Goal: Task Accomplishment & Management: Use online tool/utility

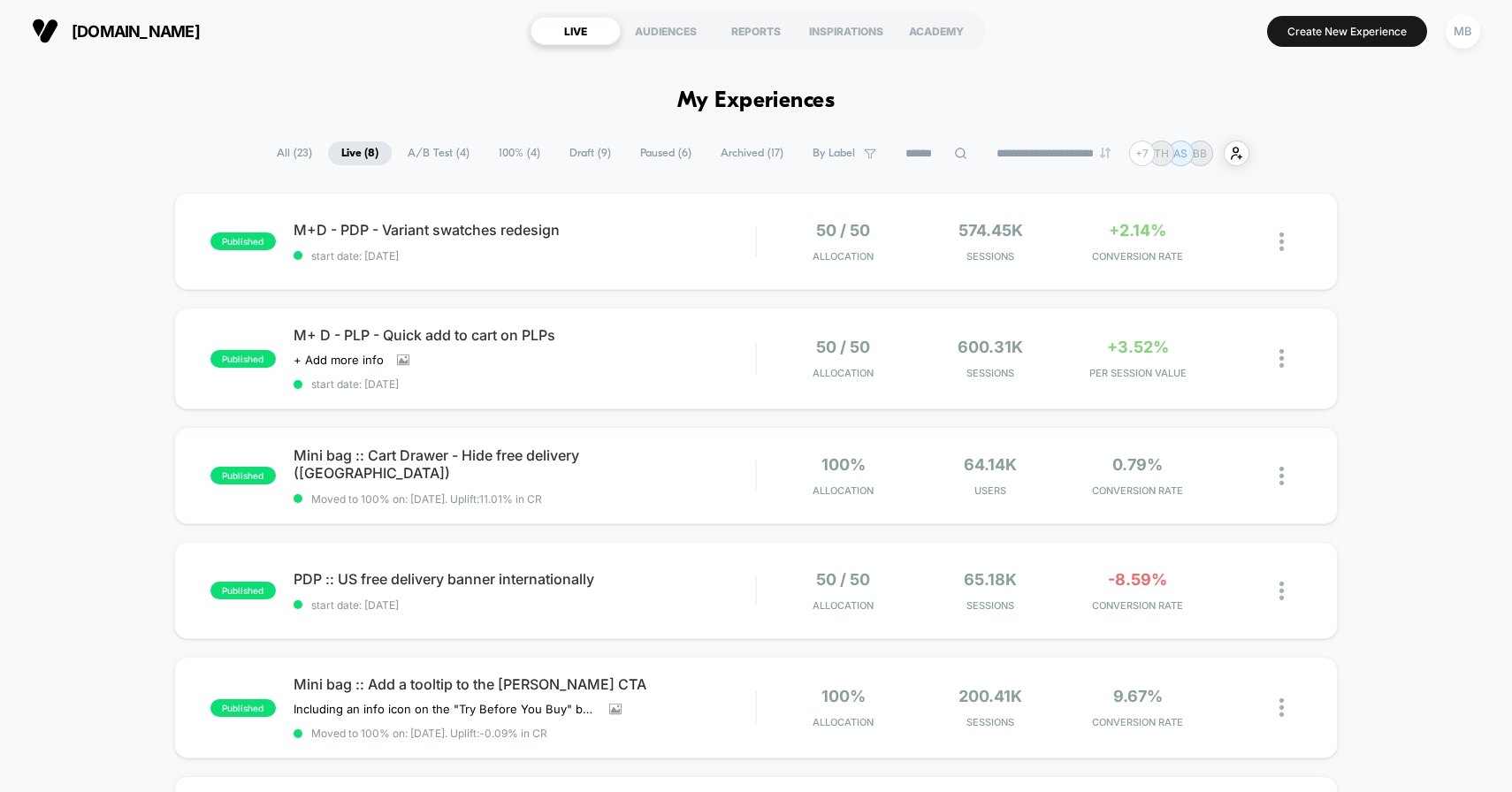
click at [653, 150] on span "Paused ( 6 )" at bounding box center [666, 153] width 78 height 24
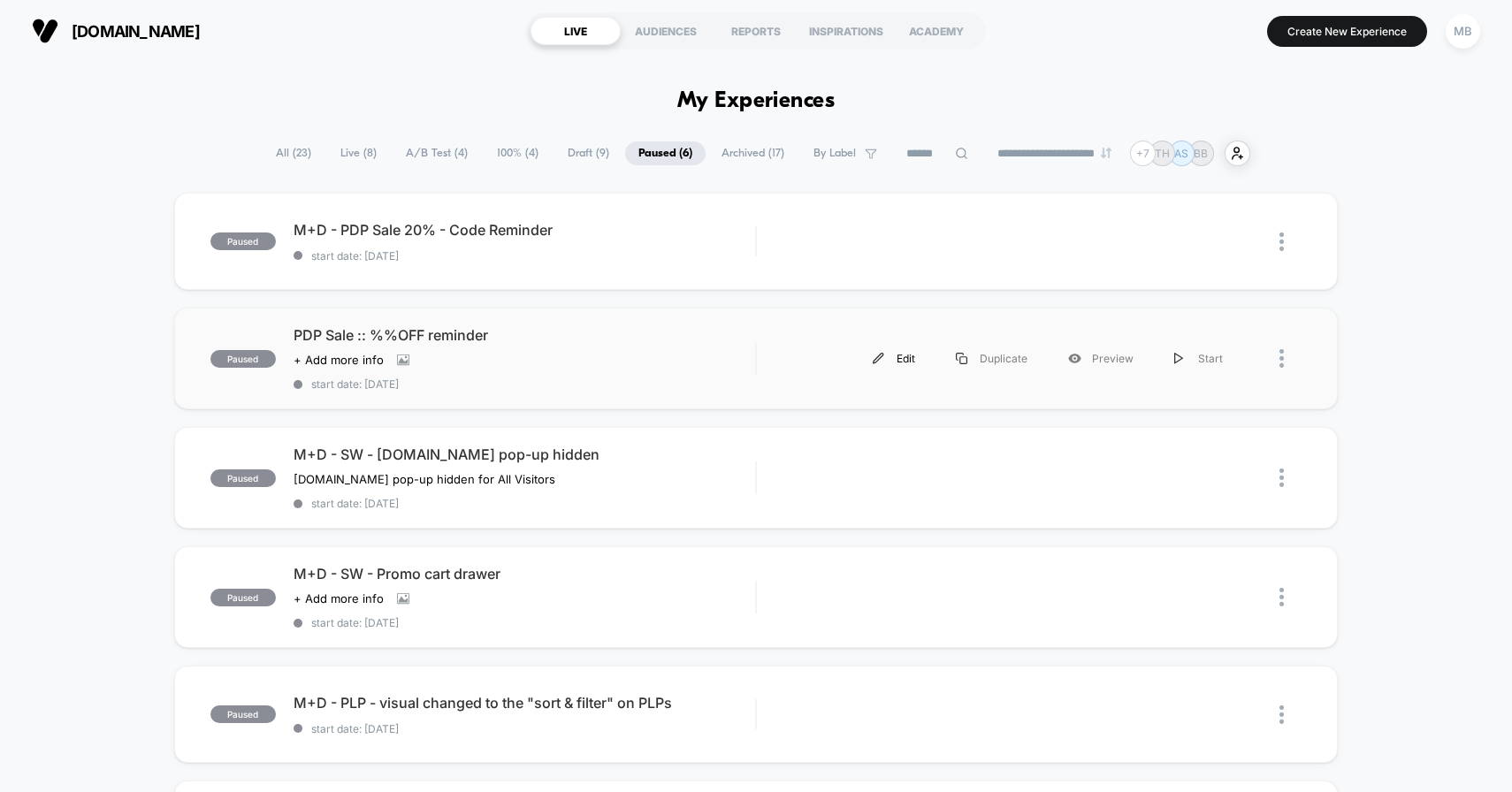
click at [903, 351] on div "Edit" at bounding box center [894, 358] width 83 height 40
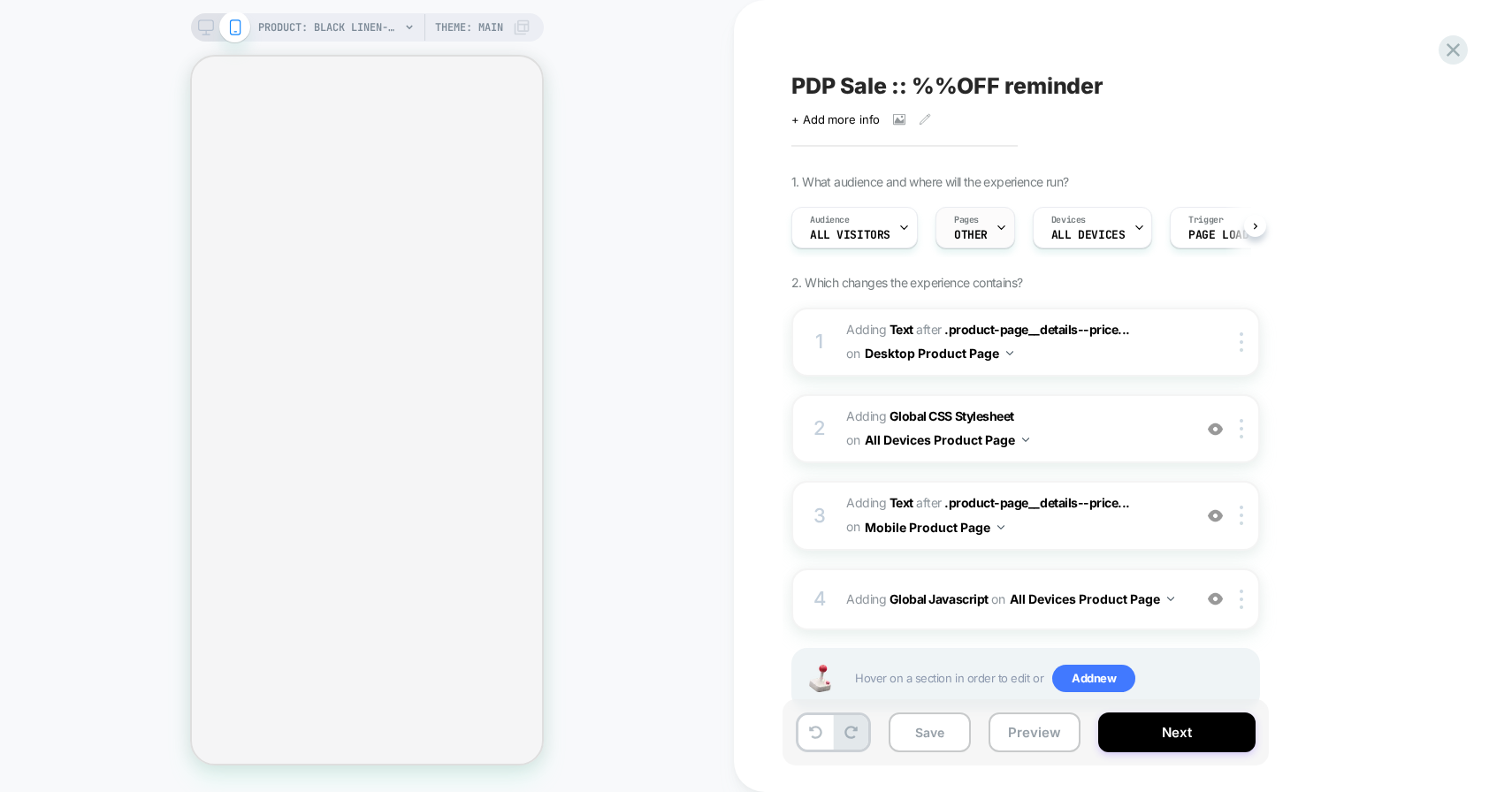
scroll to position [0, 1]
click at [999, 230] on icon at bounding box center [1000, 227] width 12 height 12
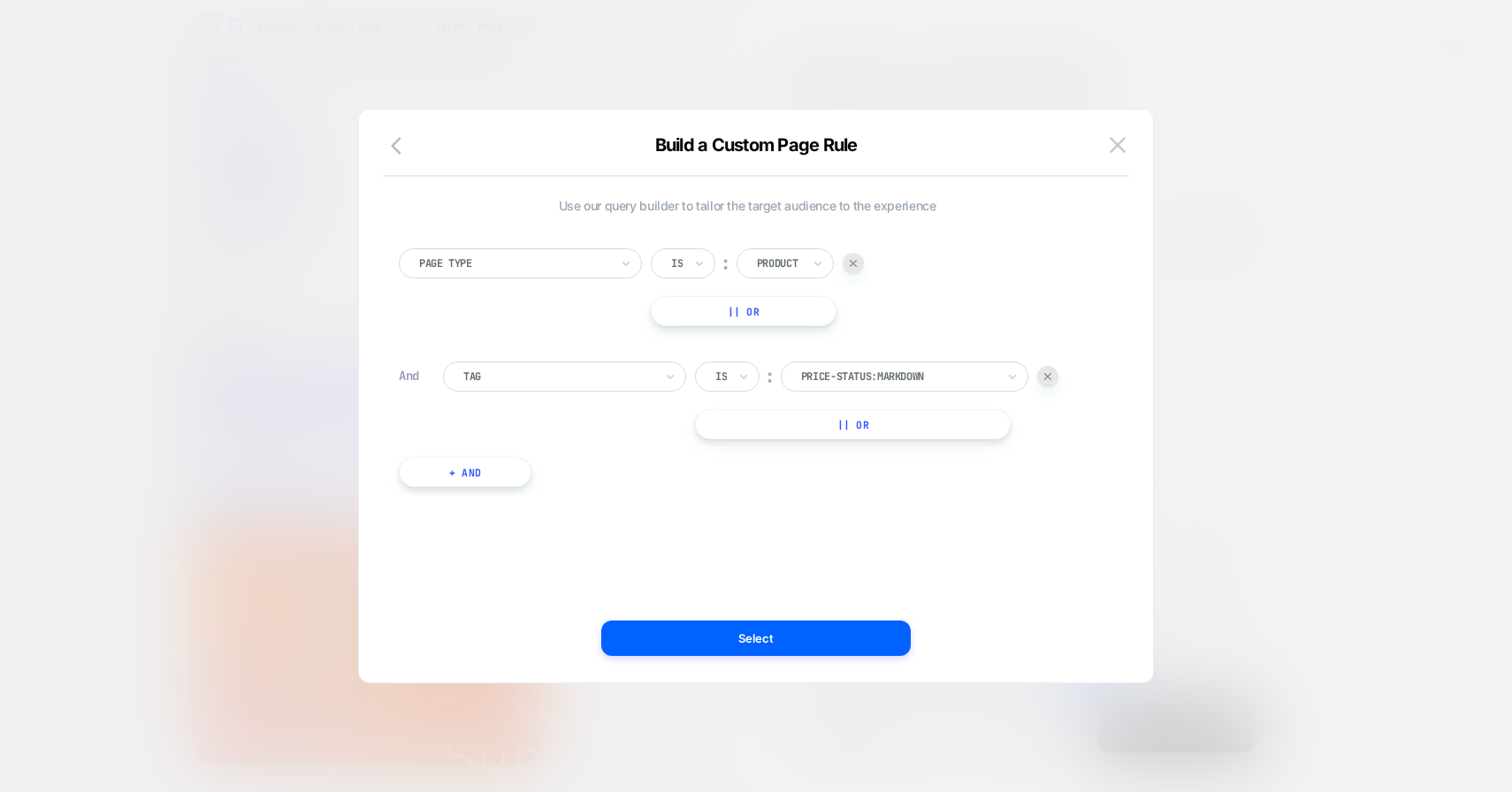
scroll to position [0, 0]
click at [350, 123] on img at bounding box center [193, 114] width 315 height 17
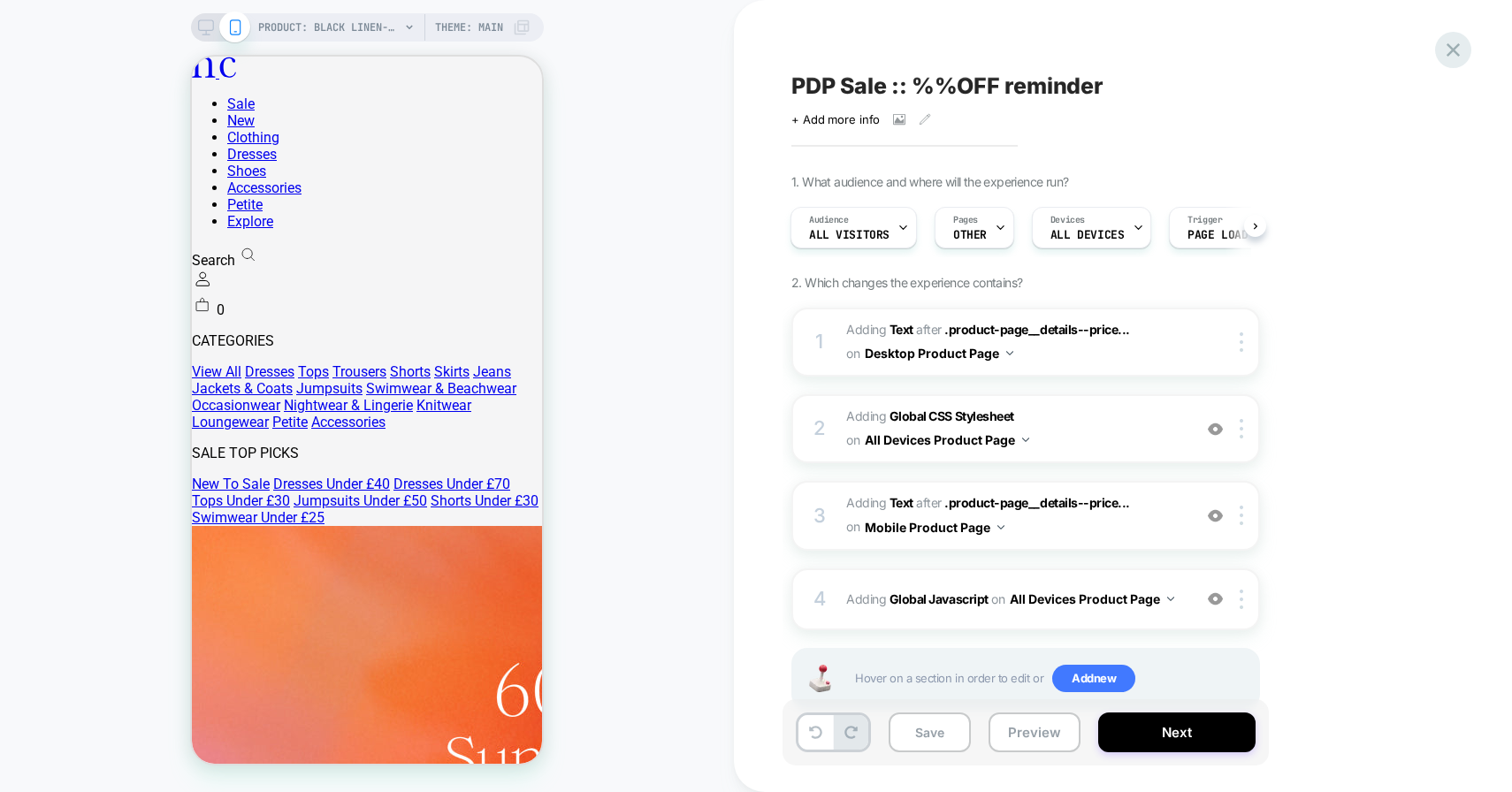
click at [0, 0] on icon at bounding box center [0, 0] width 0 height 0
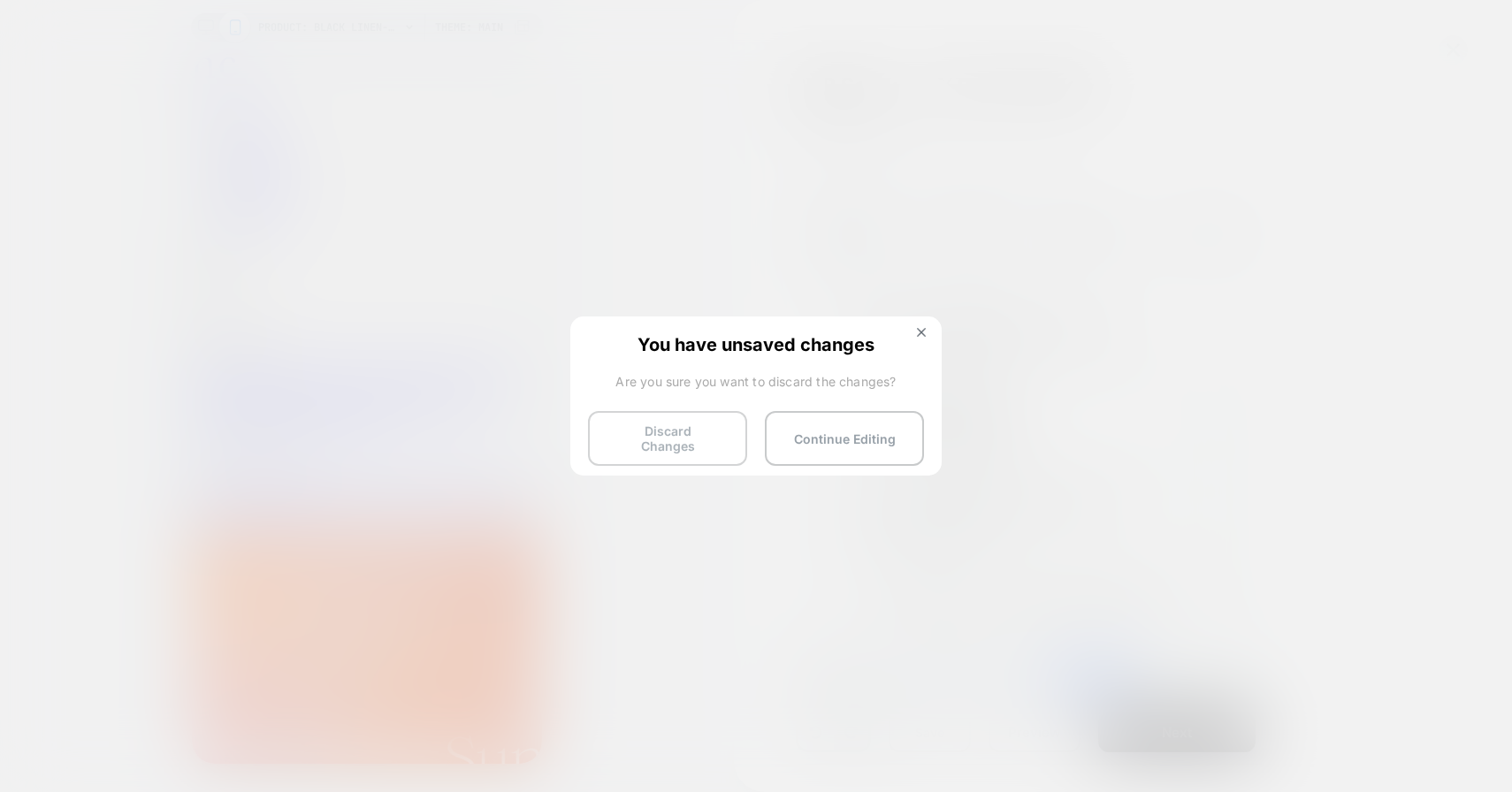
click at [670, 469] on button "Discard Changes" at bounding box center [424, 708] width 849 height 477
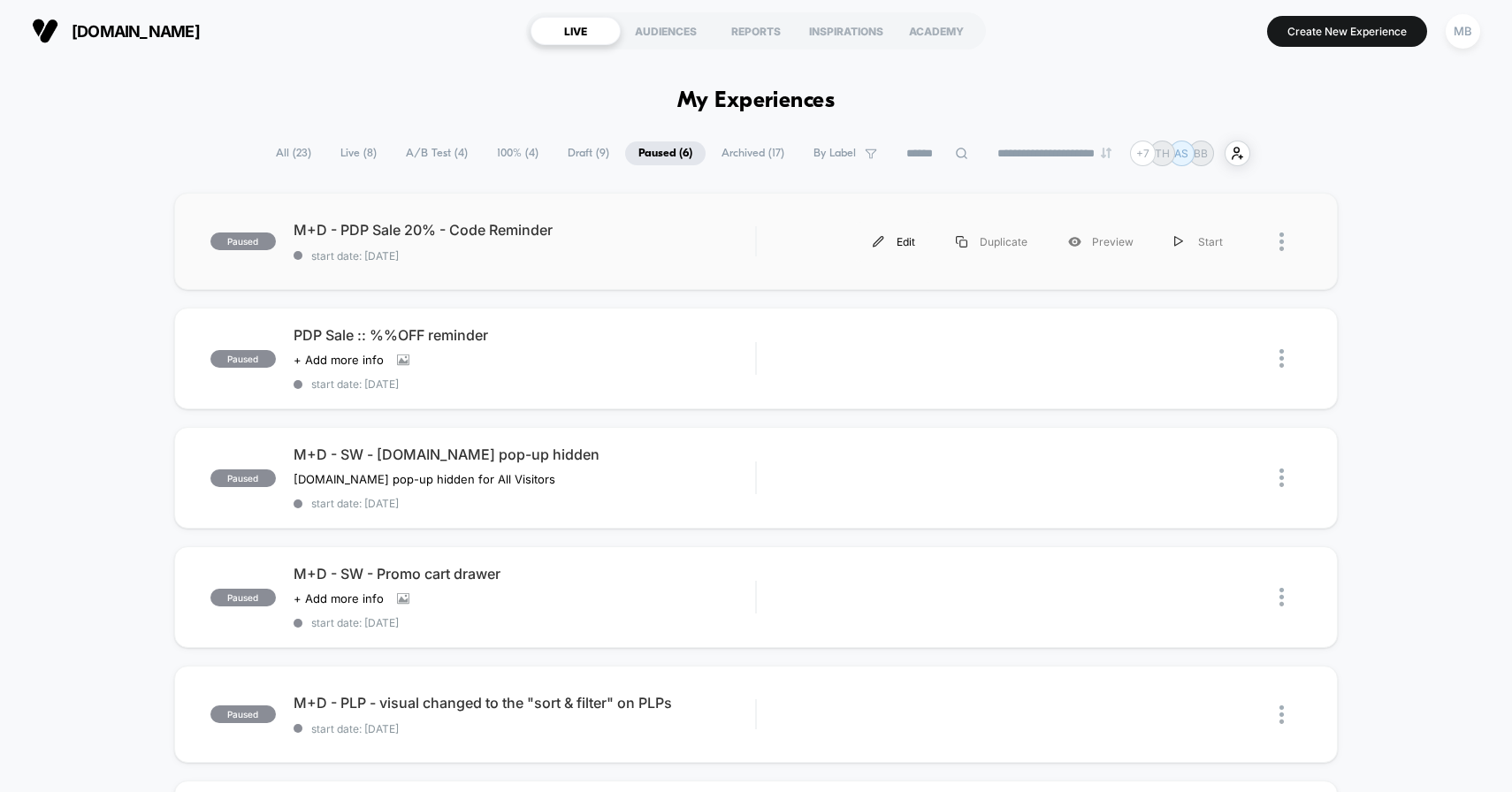
click at [920, 237] on div "Edit" at bounding box center [894, 241] width 83 height 40
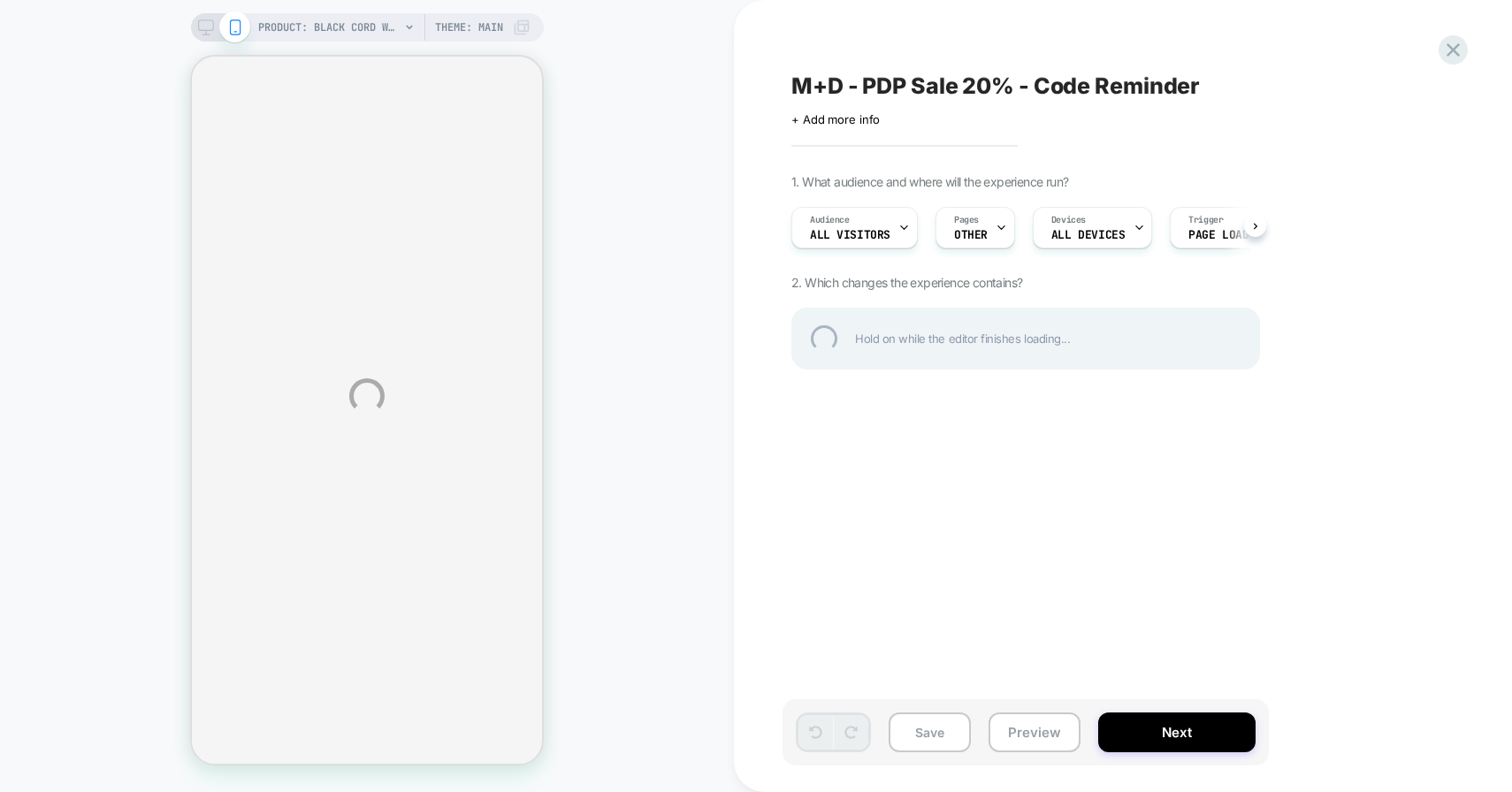
click at [995, 226] on div "PRODUCT: Black Cord Waistcoat [b254158blk] PRODUCT: Black Cord Waistcoat [b2541…" at bounding box center [756, 396] width 1512 height 792
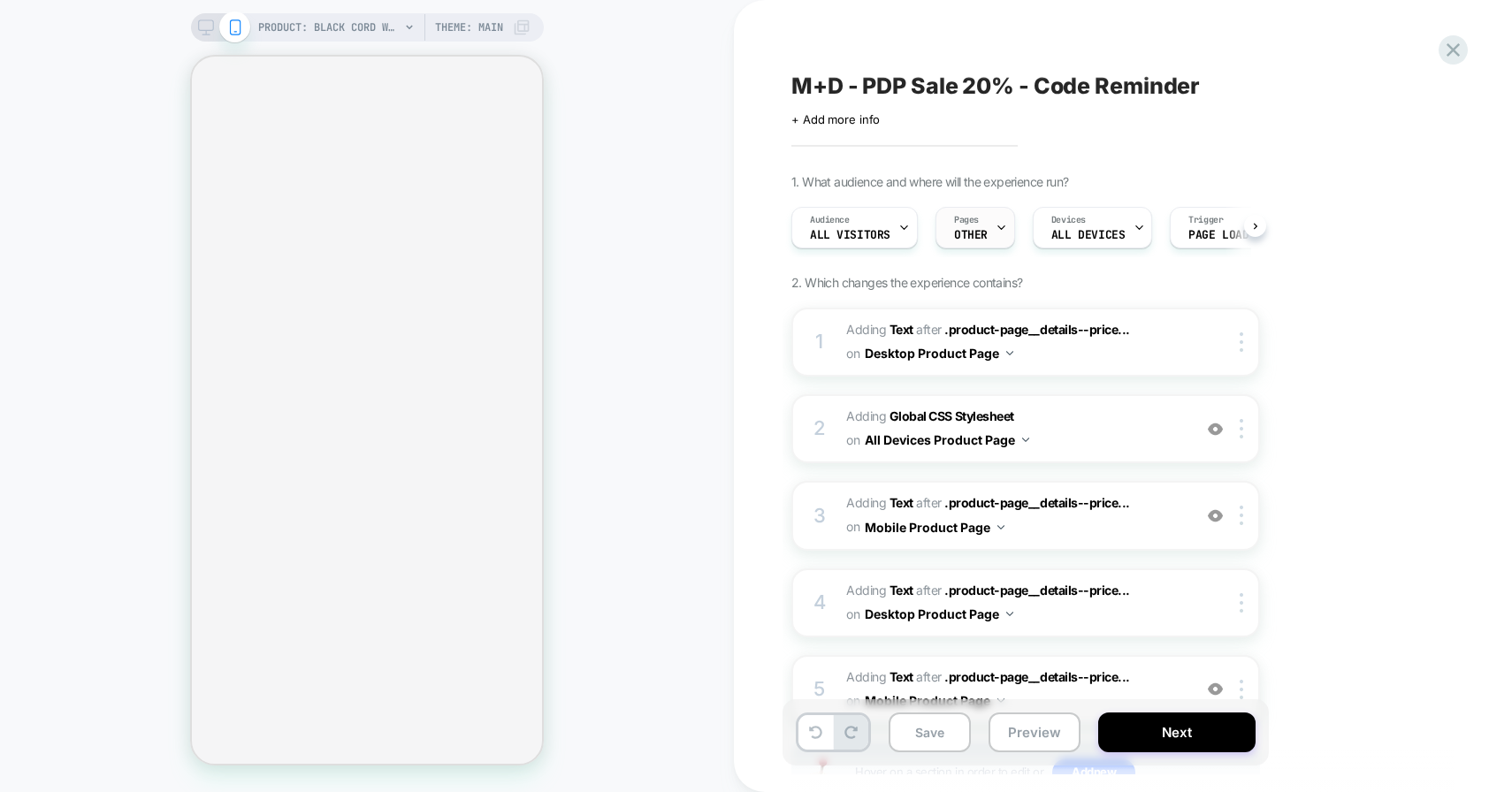
click at [996, 229] on icon at bounding box center [1001, 227] width 12 height 12
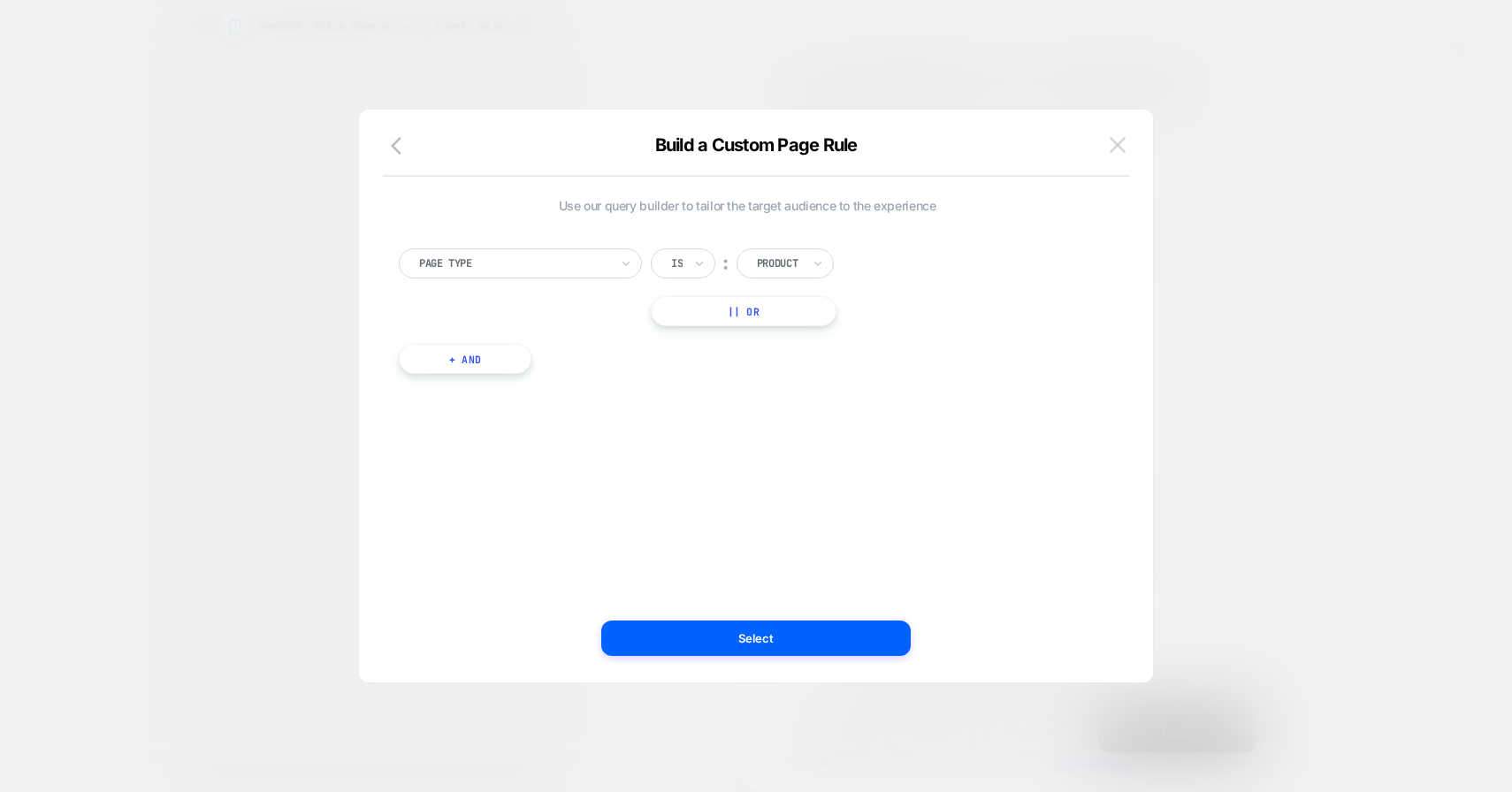
click at [1116, 142] on img at bounding box center [1118, 144] width 16 height 15
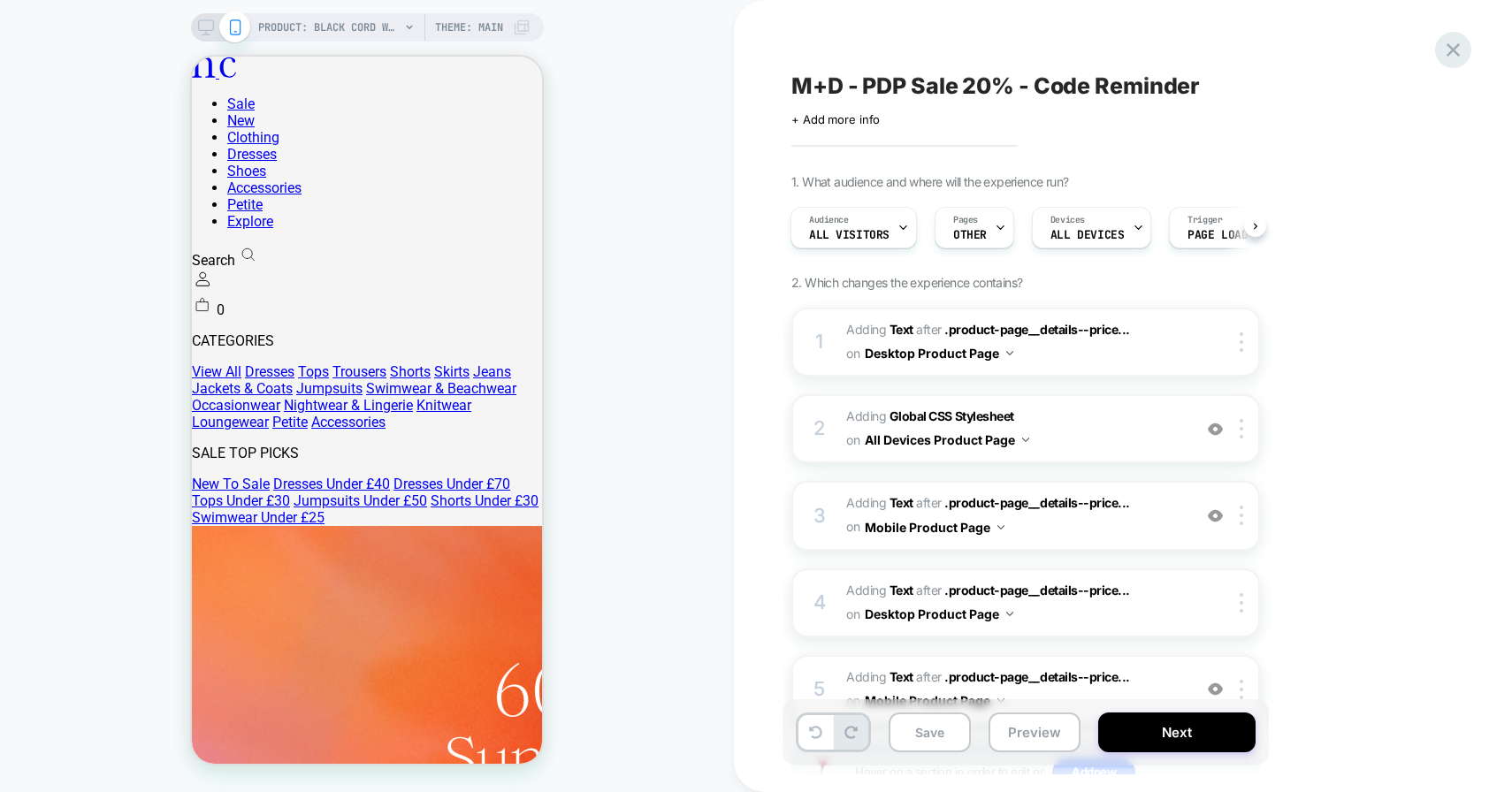
scroll to position [0, 0]
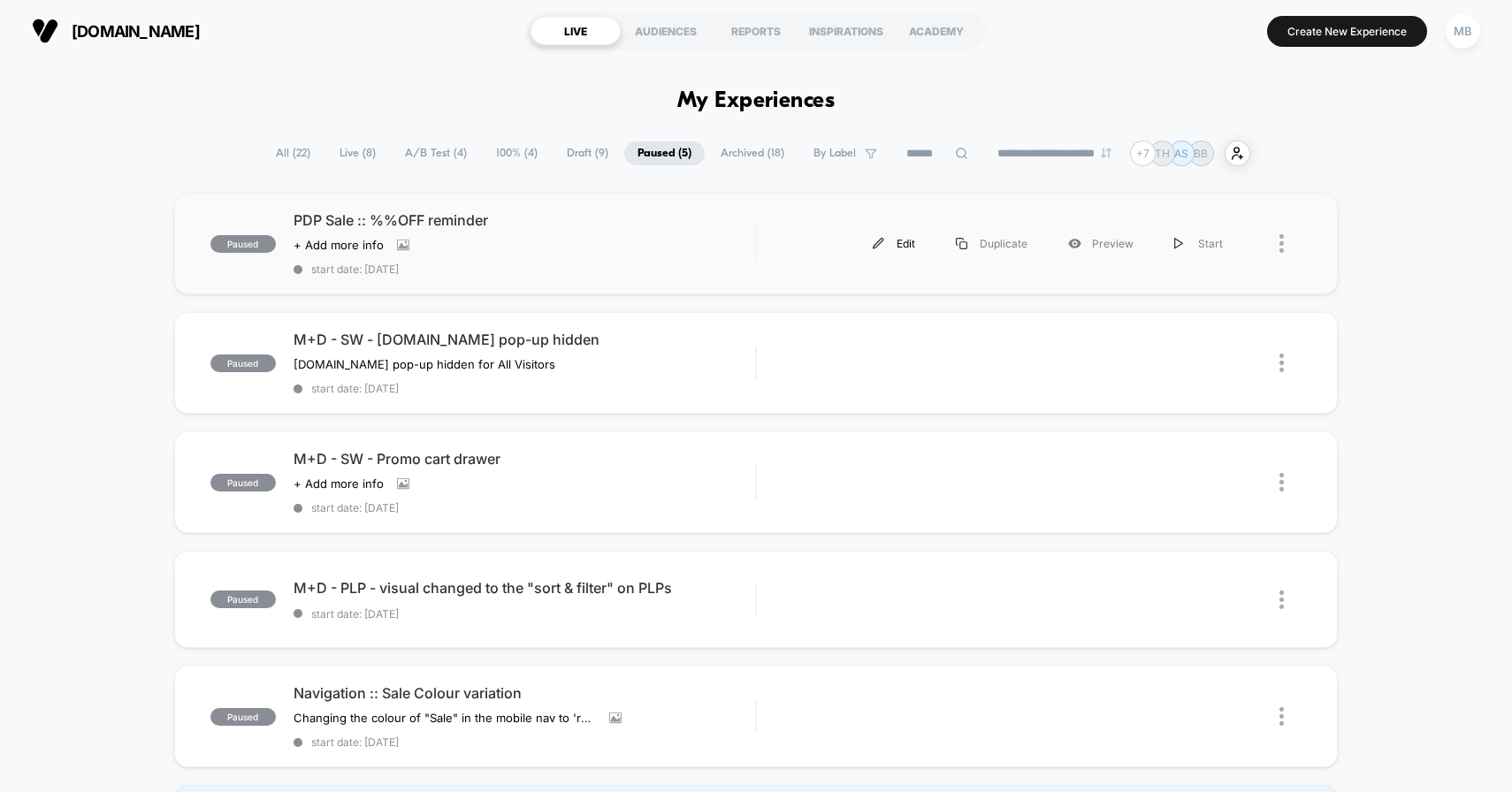
click at [902, 243] on div "Edit" at bounding box center [894, 243] width 83 height 40
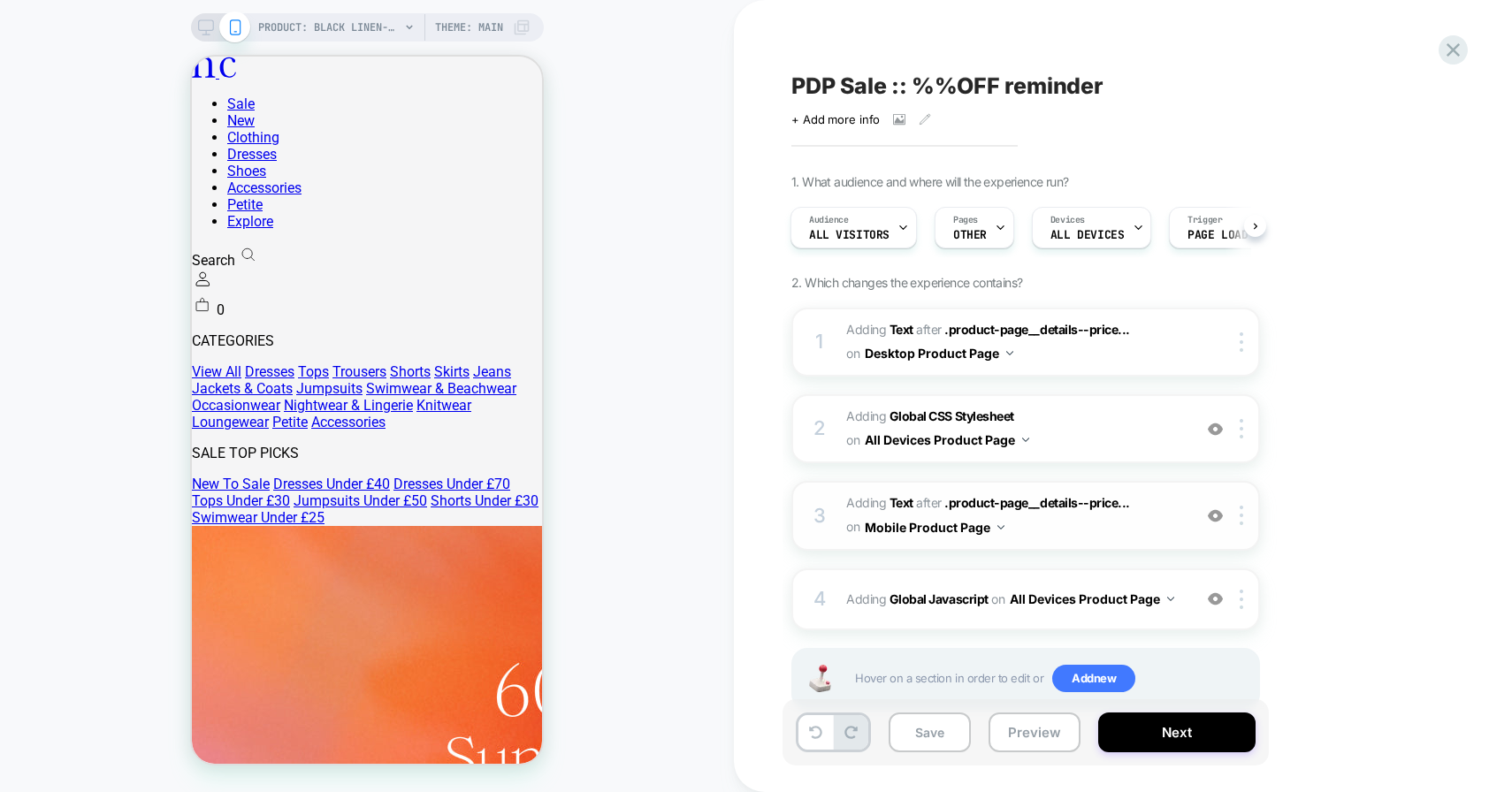
scroll to position [50, 0]
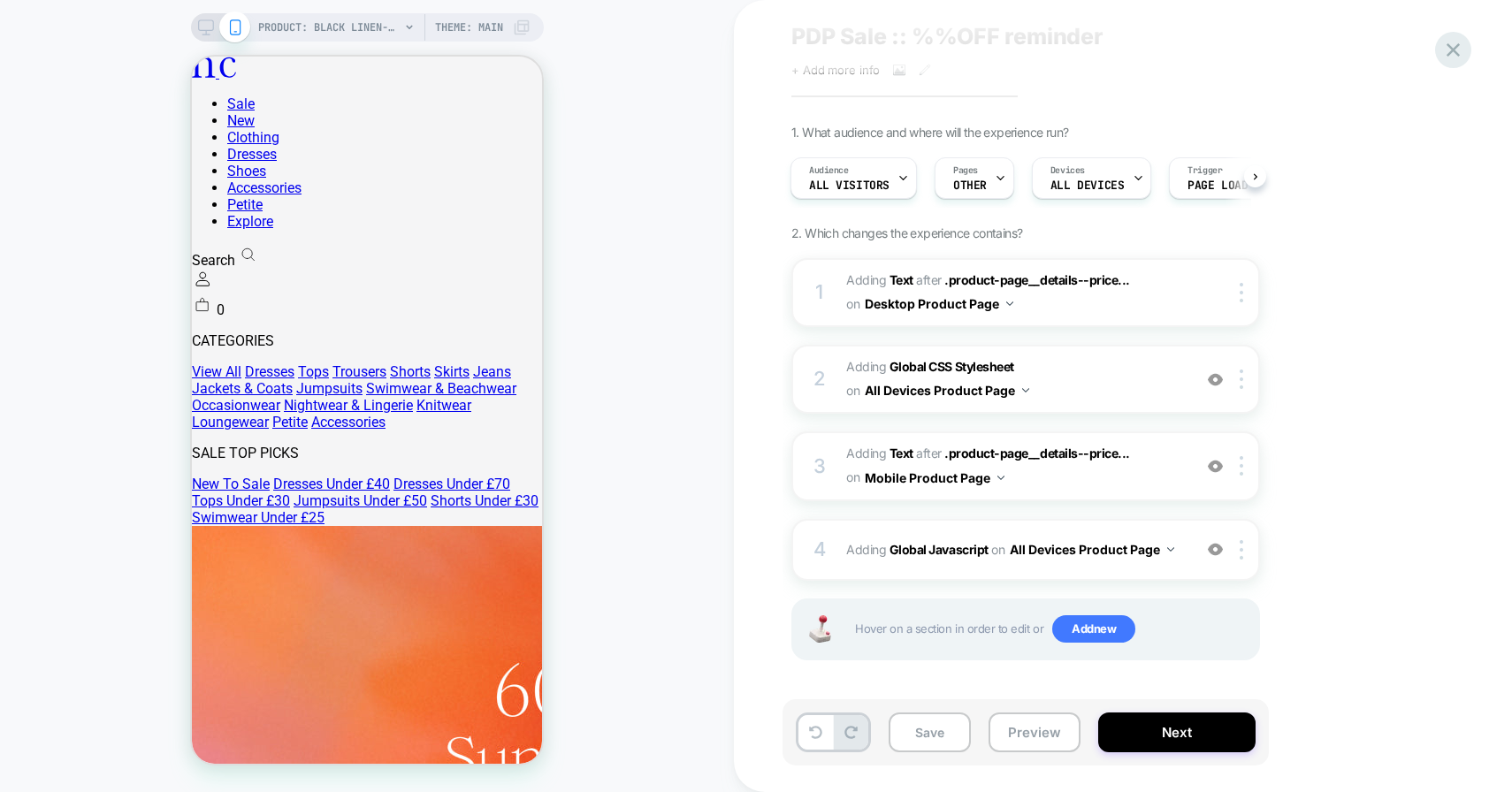
click at [1457, 51] on icon at bounding box center [1453, 50] width 24 height 24
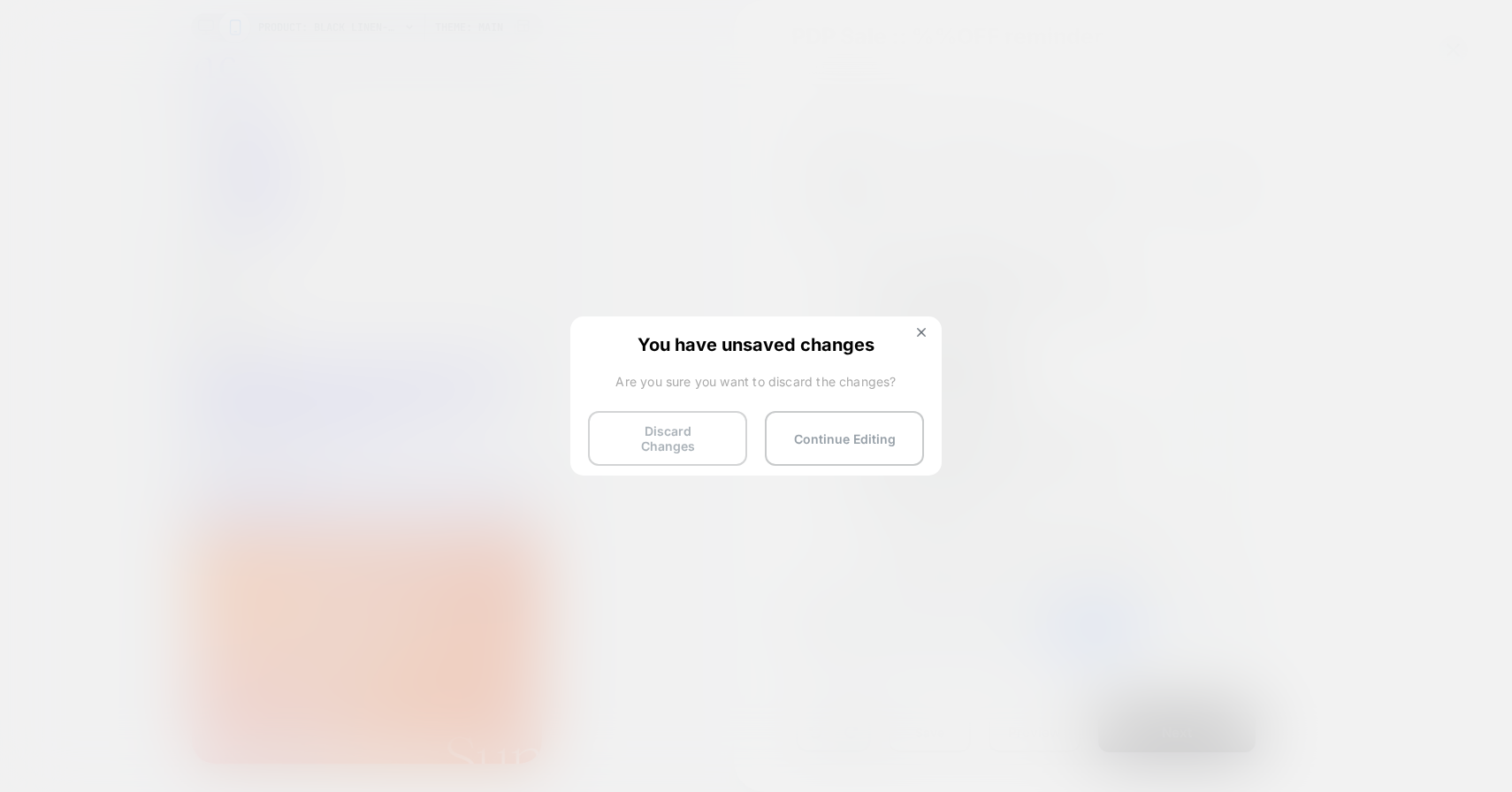
click at [687, 437] on button "Discard Changes" at bounding box center [667, 438] width 159 height 55
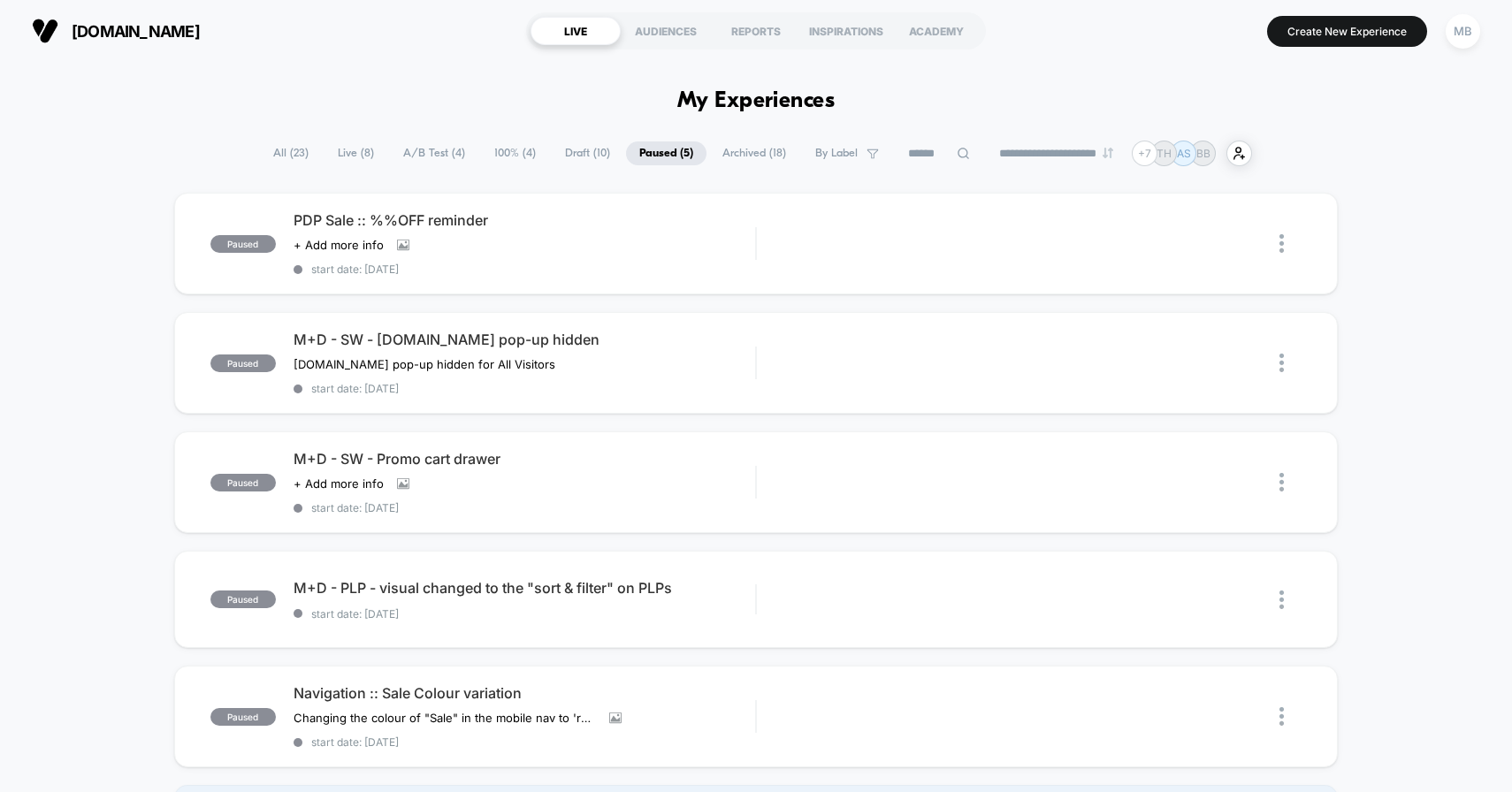
click at [492, 152] on span "100% ( 4 )" at bounding box center [515, 153] width 68 height 24
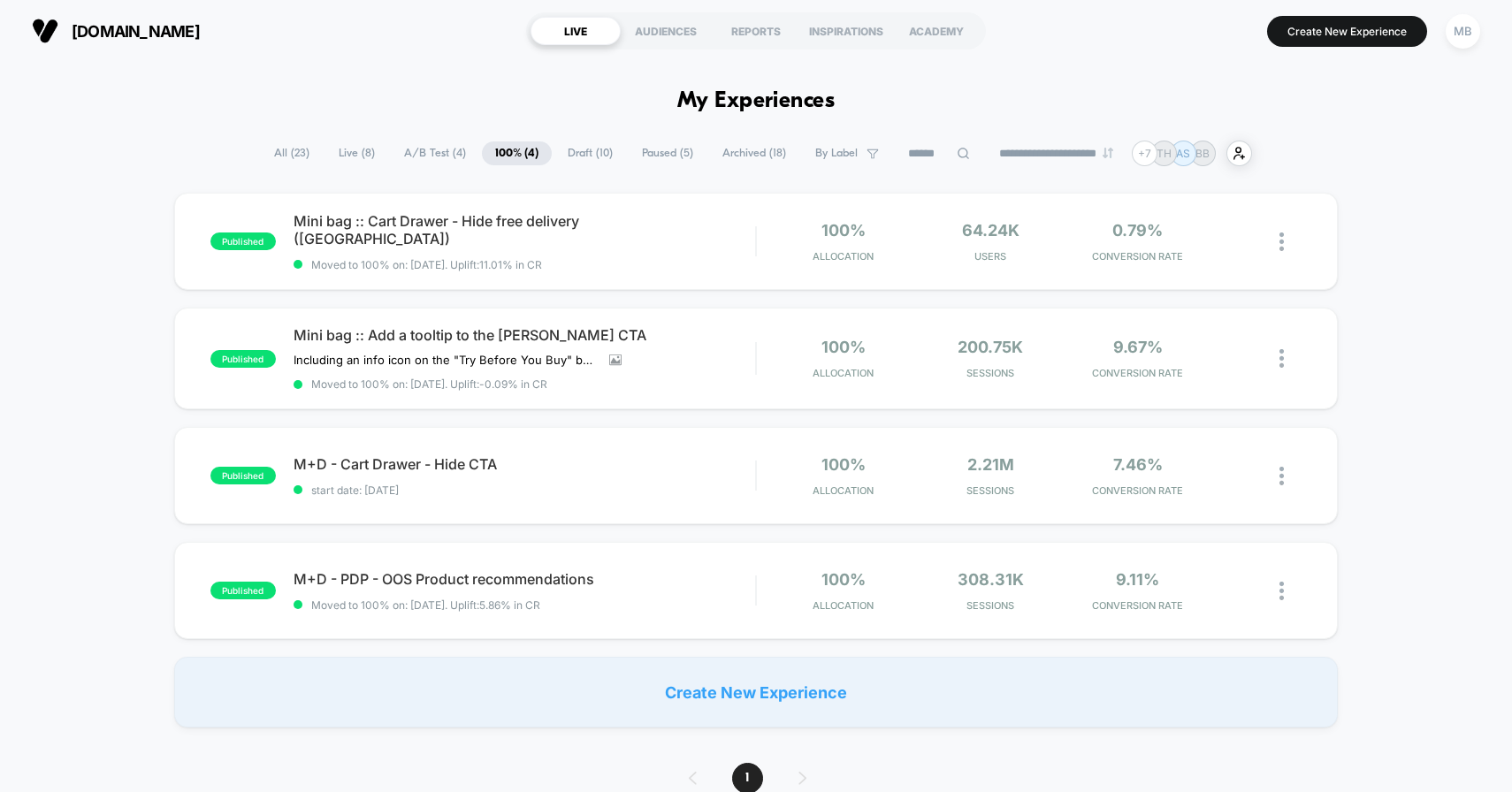
click at [658, 158] on span "Paused ( 5 )" at bounding box center [668, 153] width 78 height 24
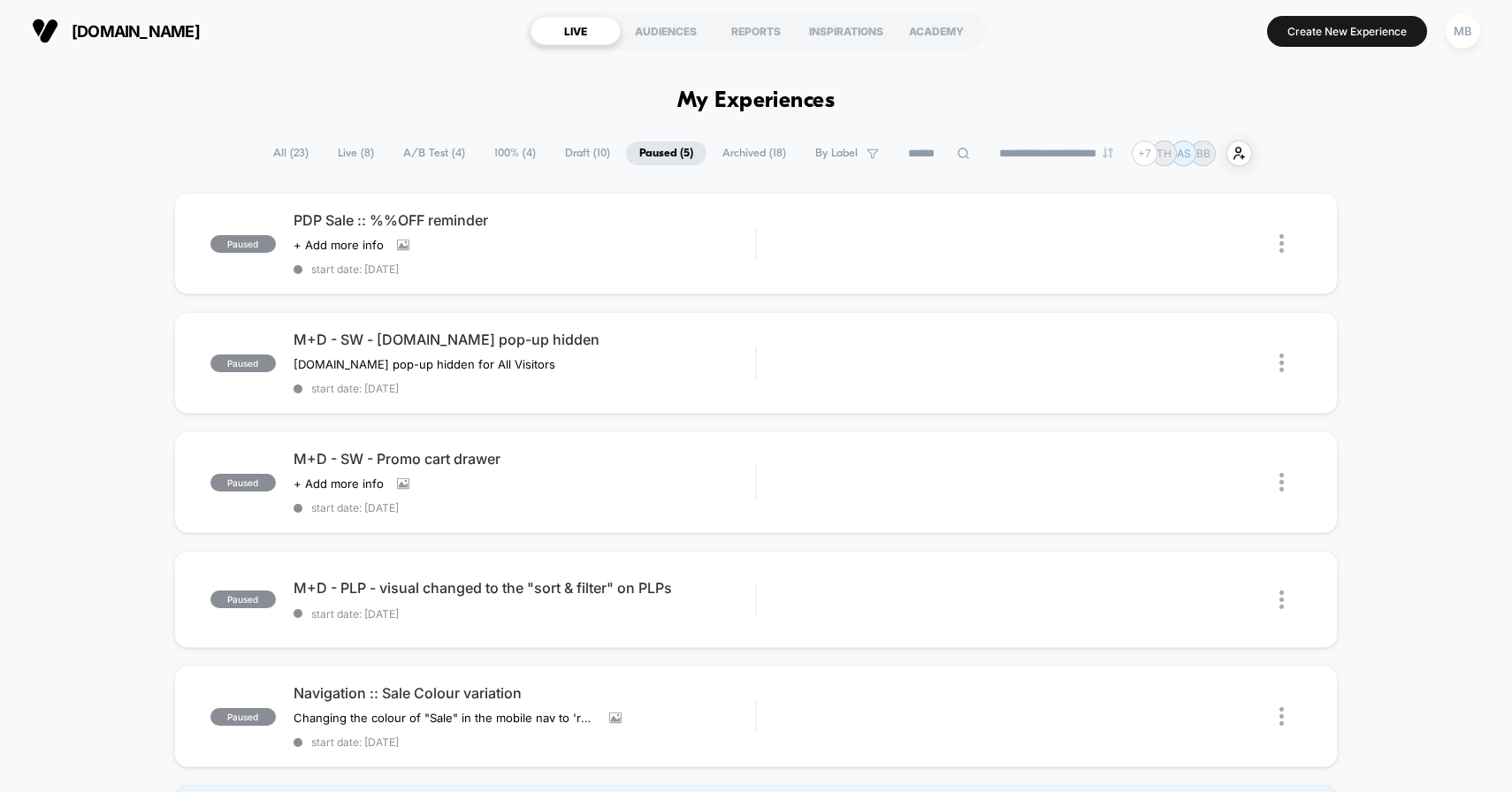
click at [586, 156] on span "Draft ( 10 )" at bounding box center [587, 153] width 72 height 24
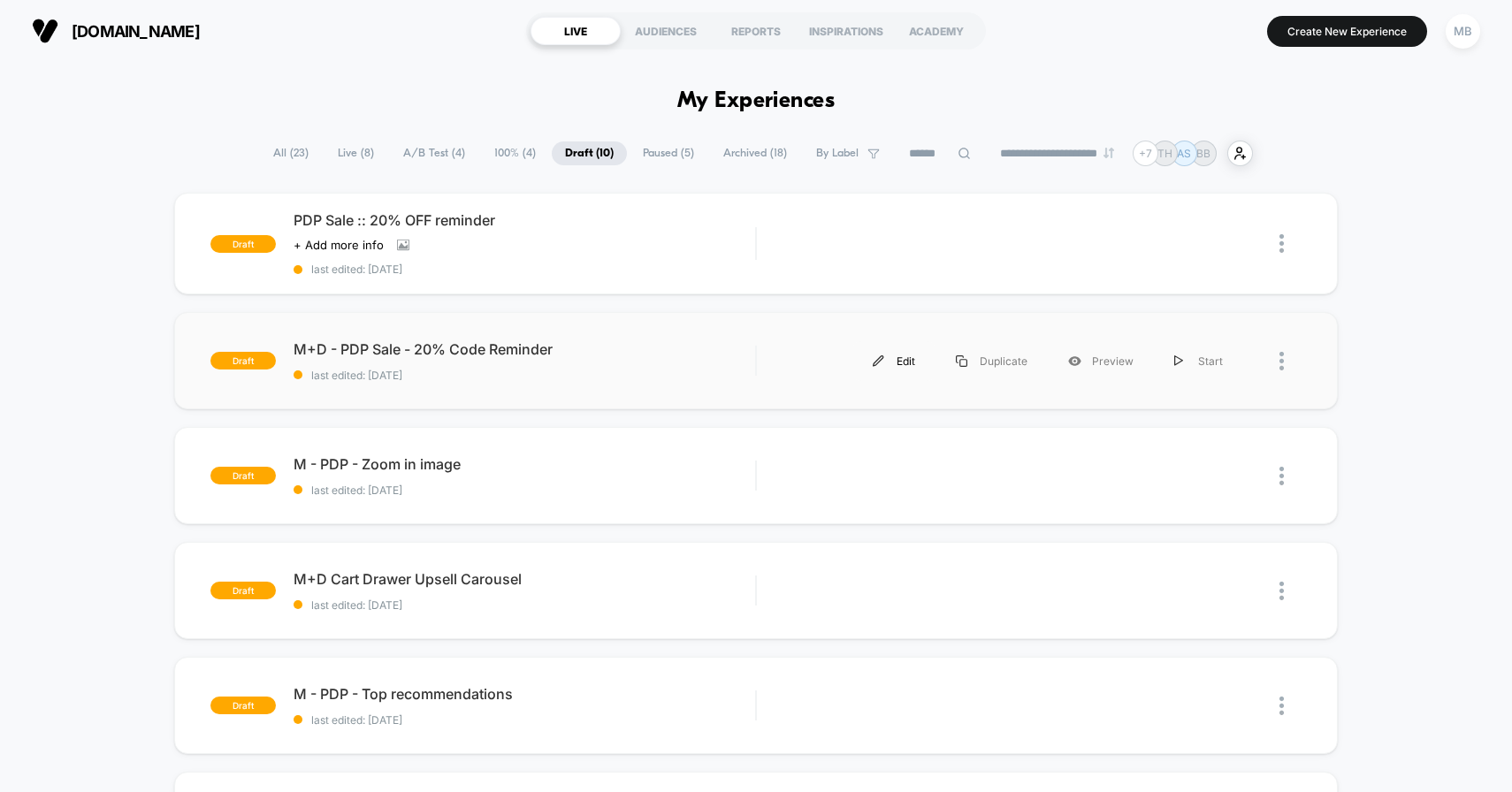
click at [897, 355] on div "Edit" at bounding box center [894, 361] width 83 height 40
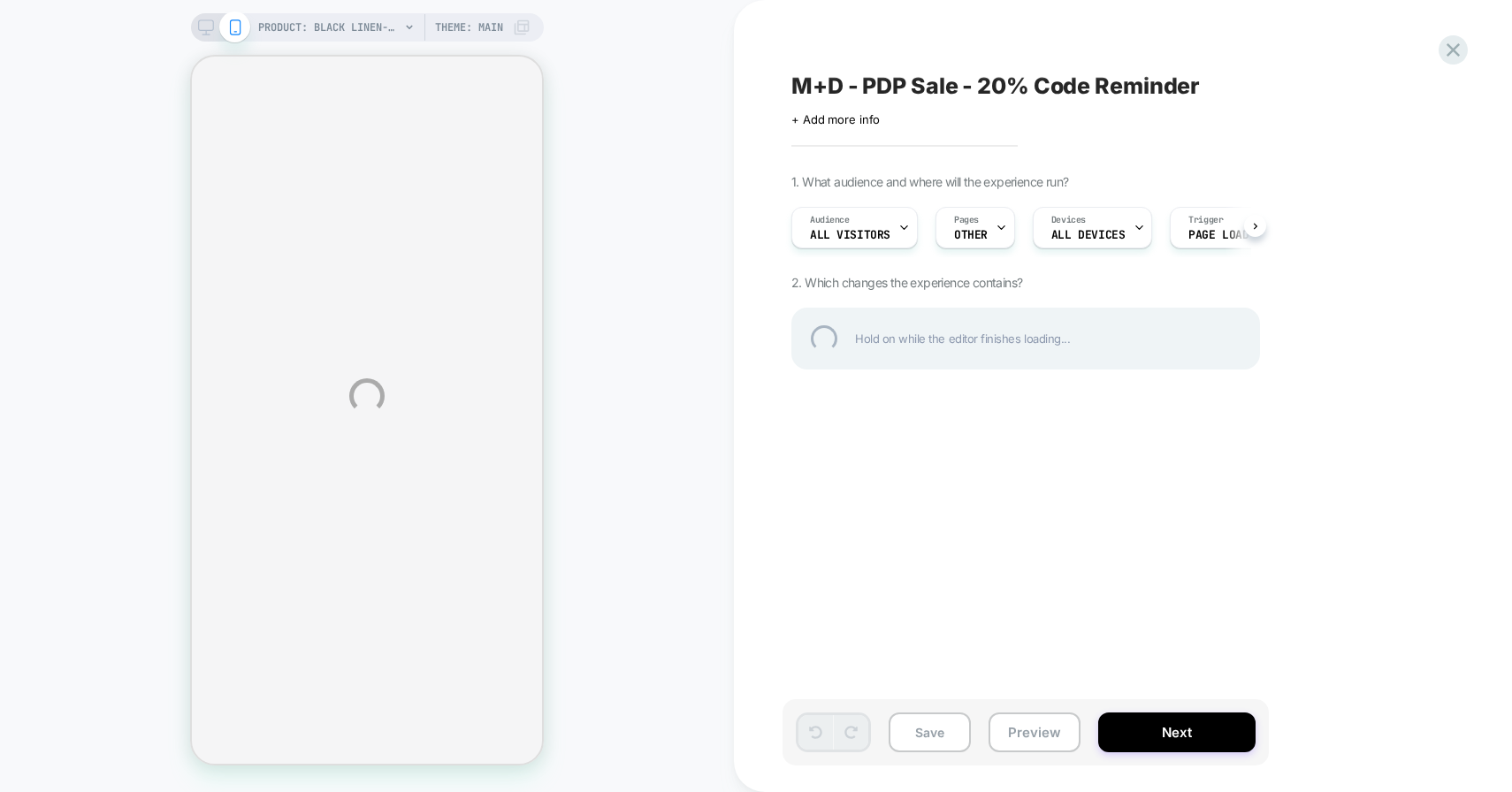
click at [985, 224] on div "PRODUCT: Black Linen-blend Contrast Pleated Bandeau Jumpsuit [d255094blk] PRODU…" at bounding box center [756, 396] width 1512 height 792
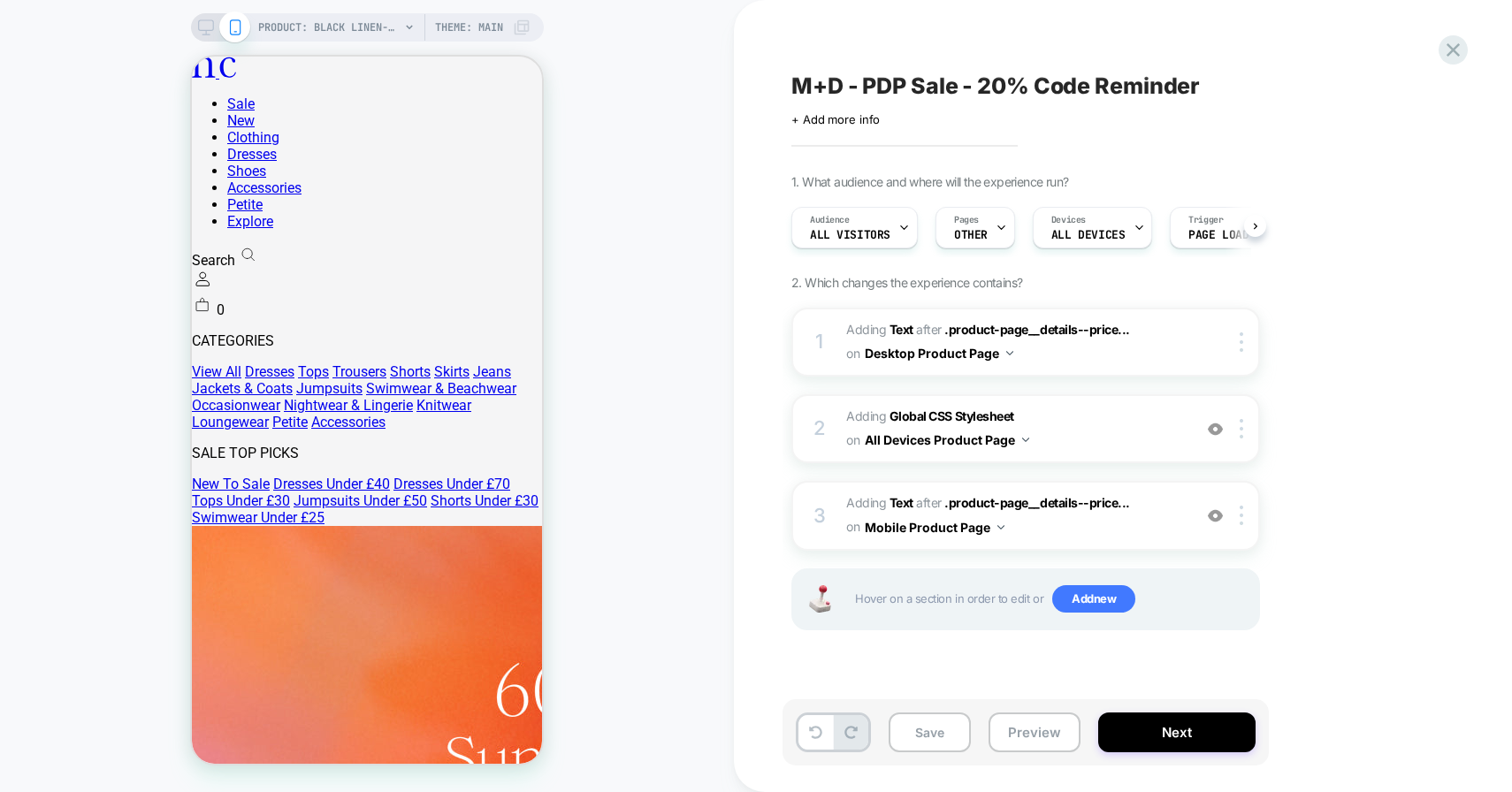
scroll to position [0, 1]
click at [998, 228] on icon at bounding box center [1000, 228] width 6 height 4
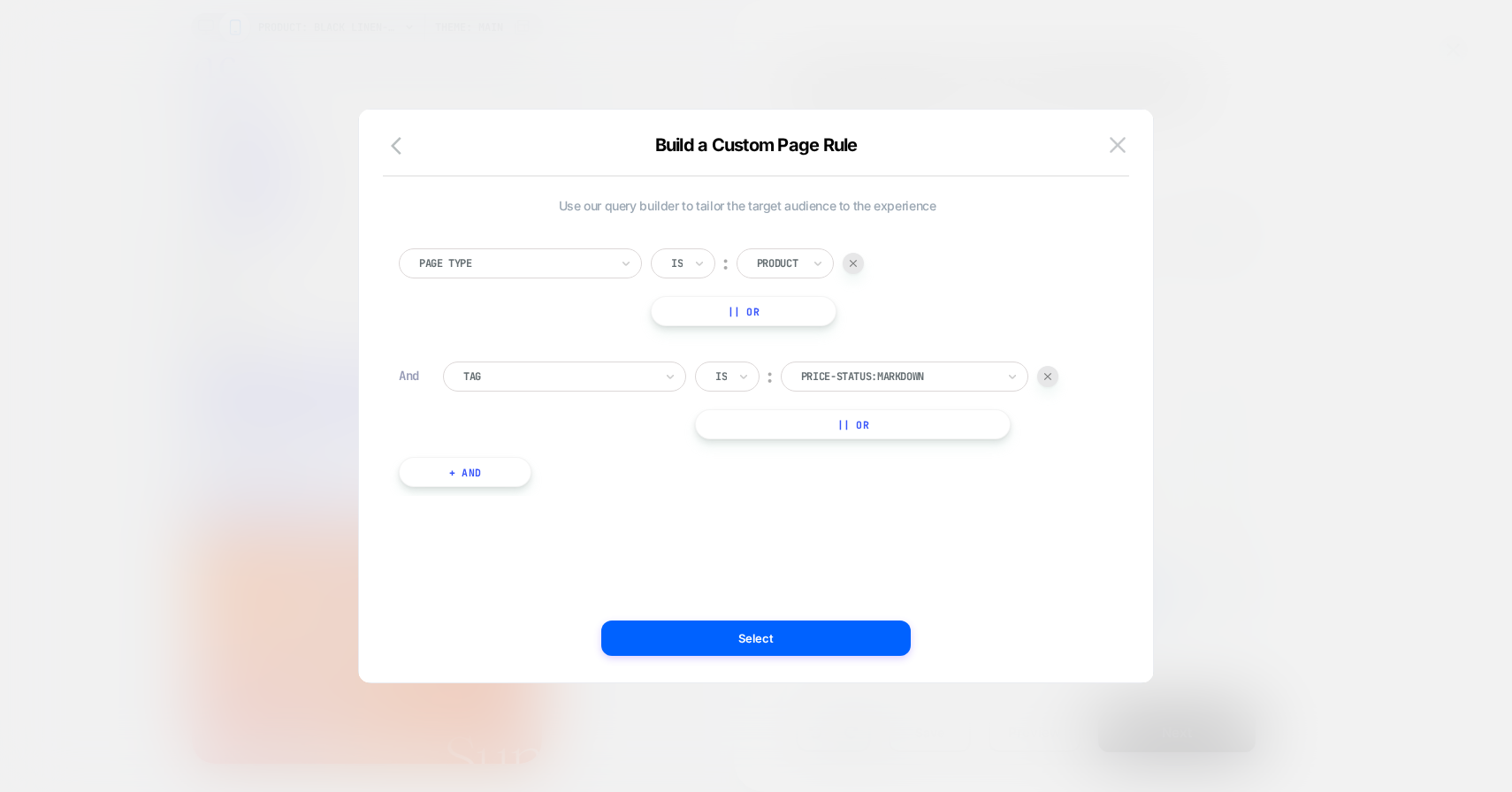
click at [1118, 145] on img at bounding box center [1118, 144] width 16 height 15
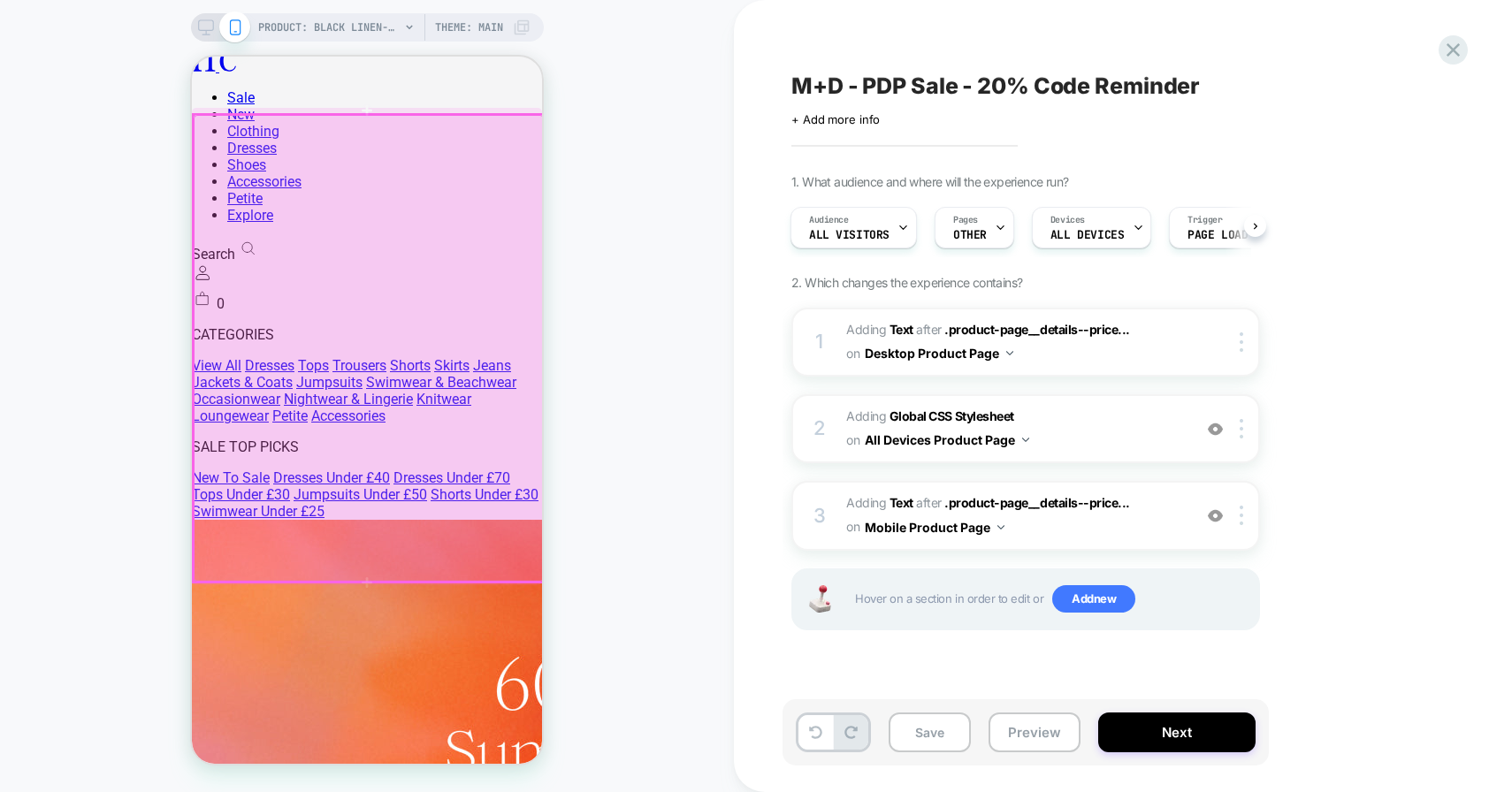
scroll to position [0, 0]
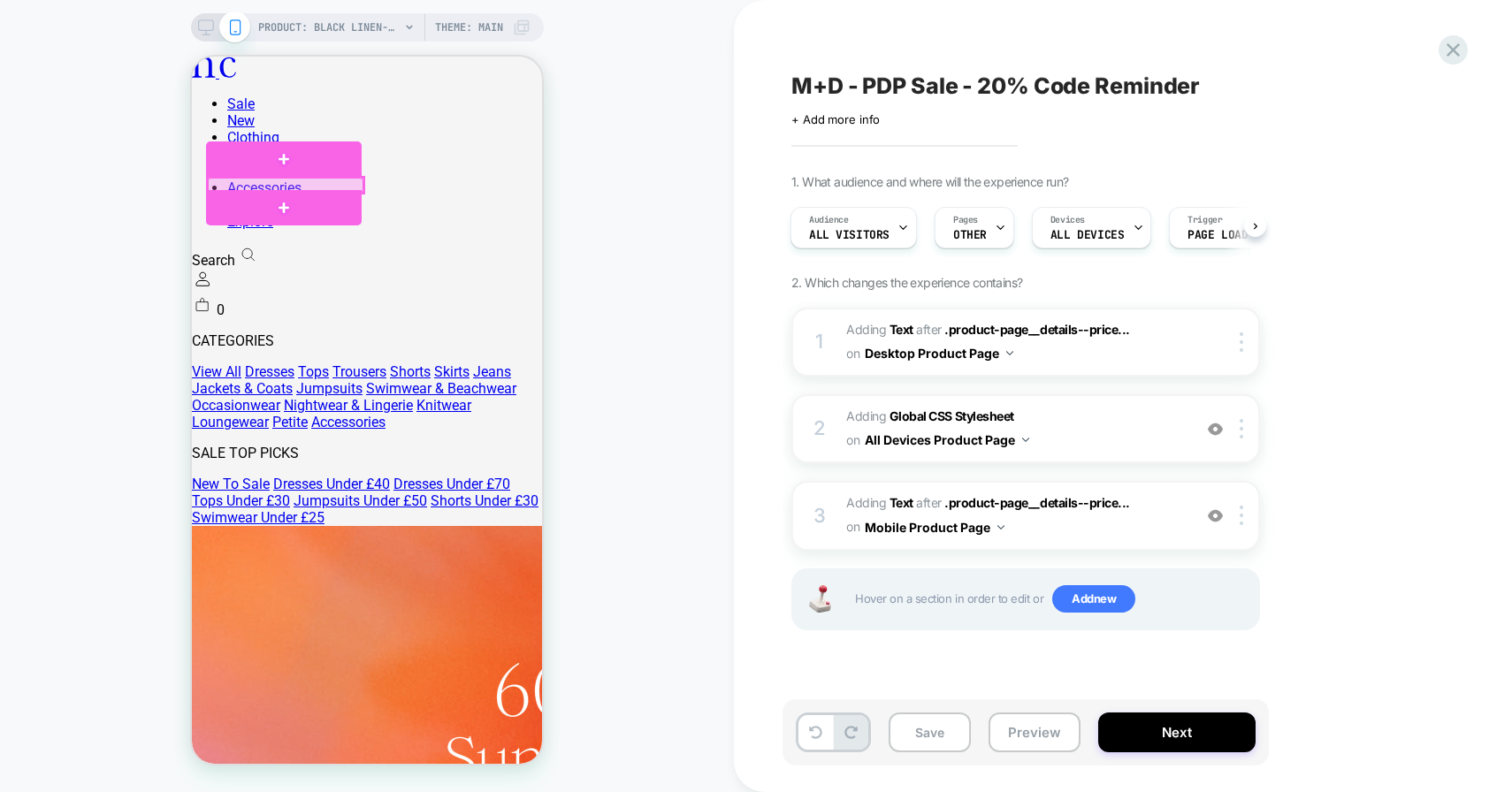
click at [234, 184] on div at bounding box center [285, 184] width 155 height 15
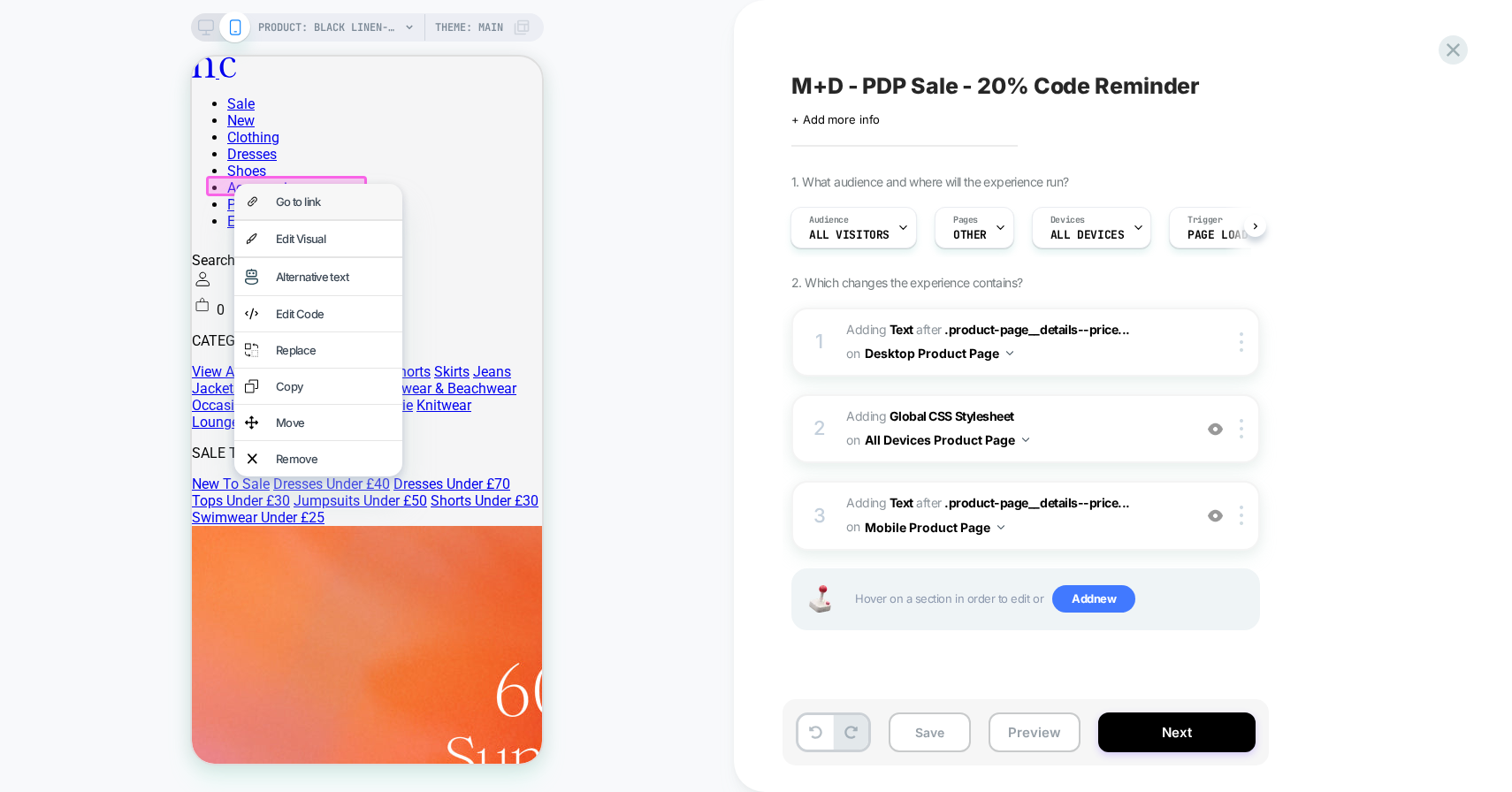
click at [269, 200] on div "Go to link" at bounding box center [318, 201] width 168 height 35
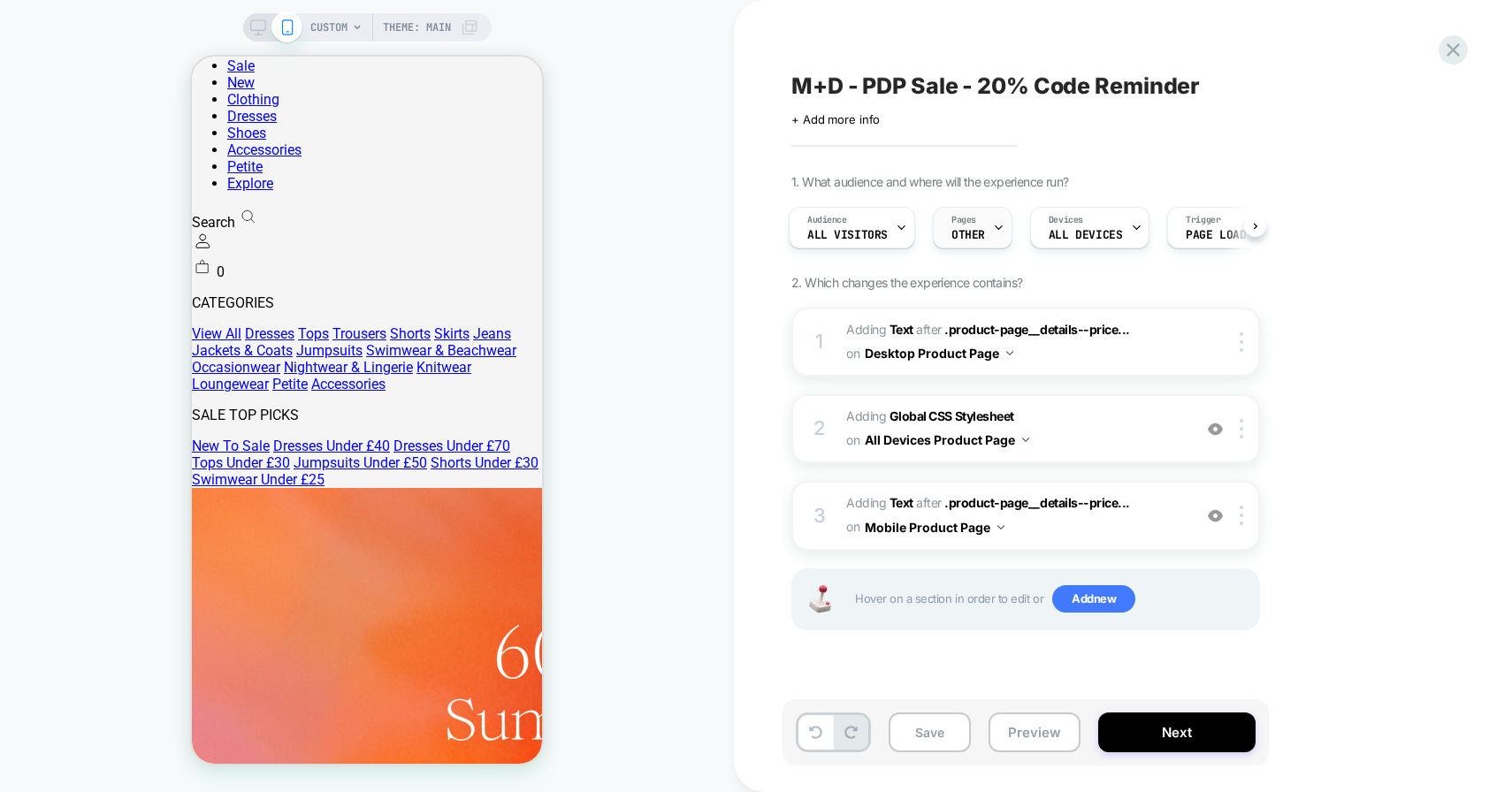
click at [956, 234] on span "OTHER" at bounding box center [968, 235] width 34 height 12
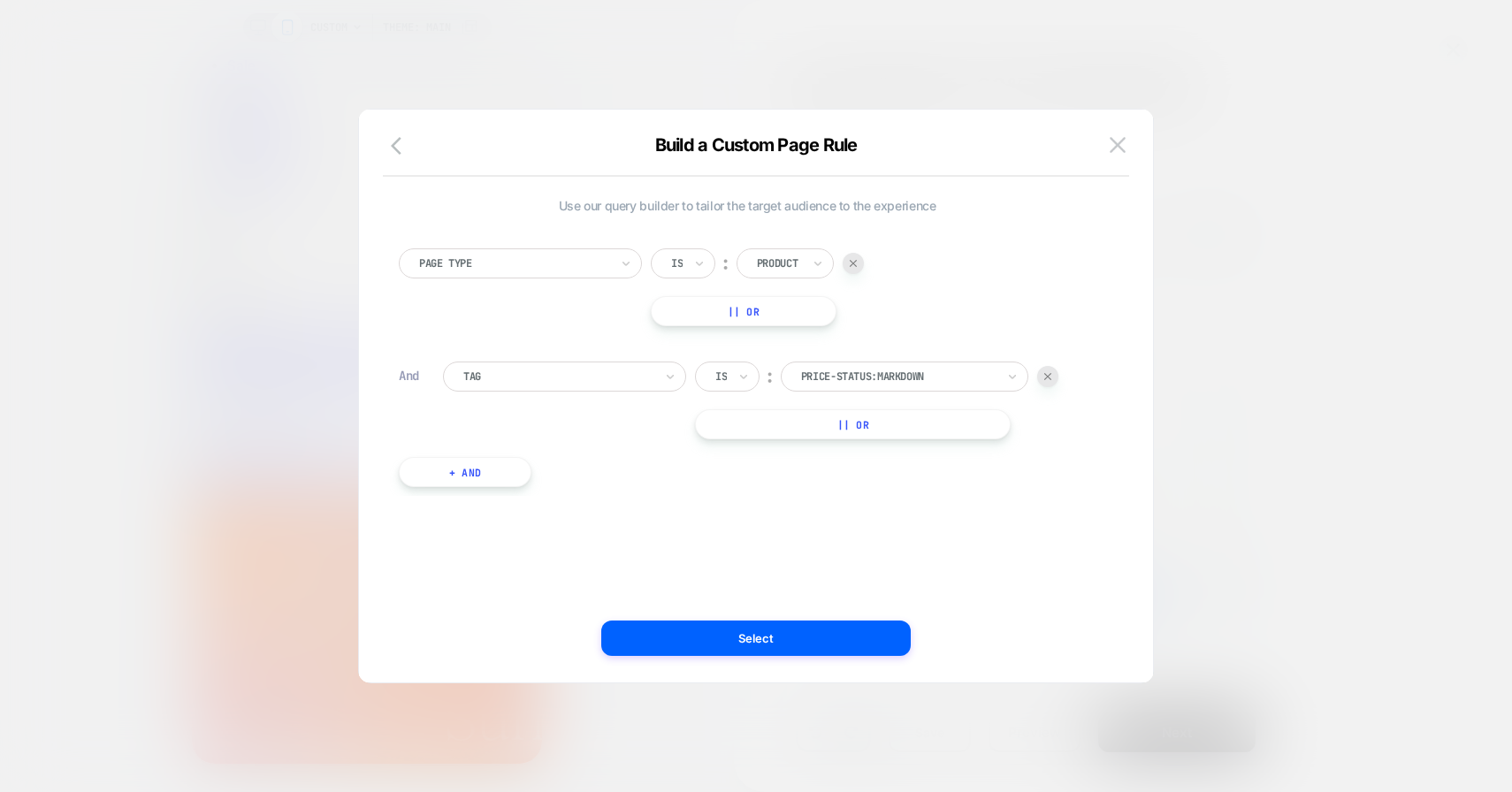
click at [0, 0] on div at bounding box center [0, 0] width 0 height 0
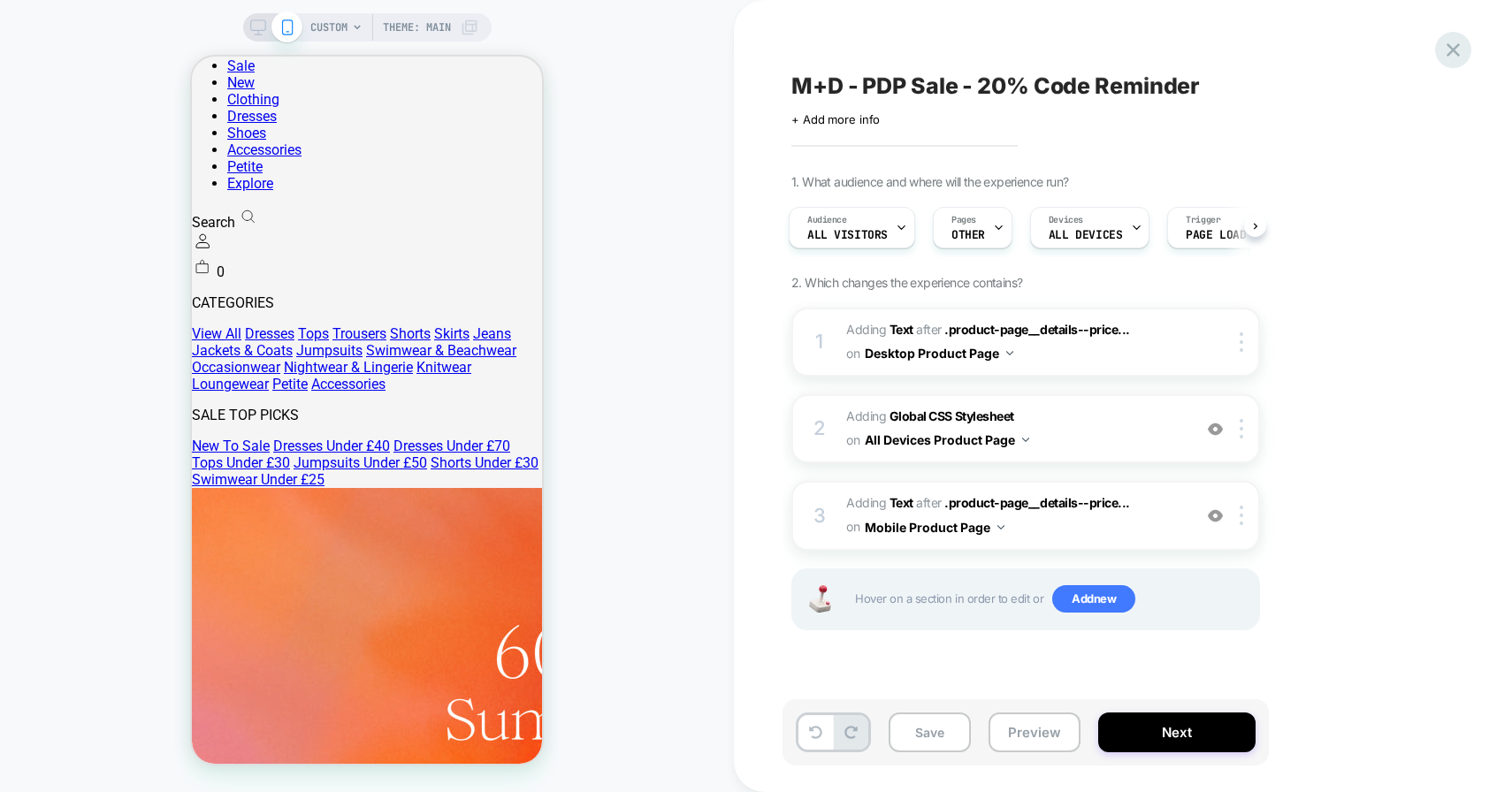
click at [1453, 45] on icon at bounding box center [1453, 50] width 24 height 24
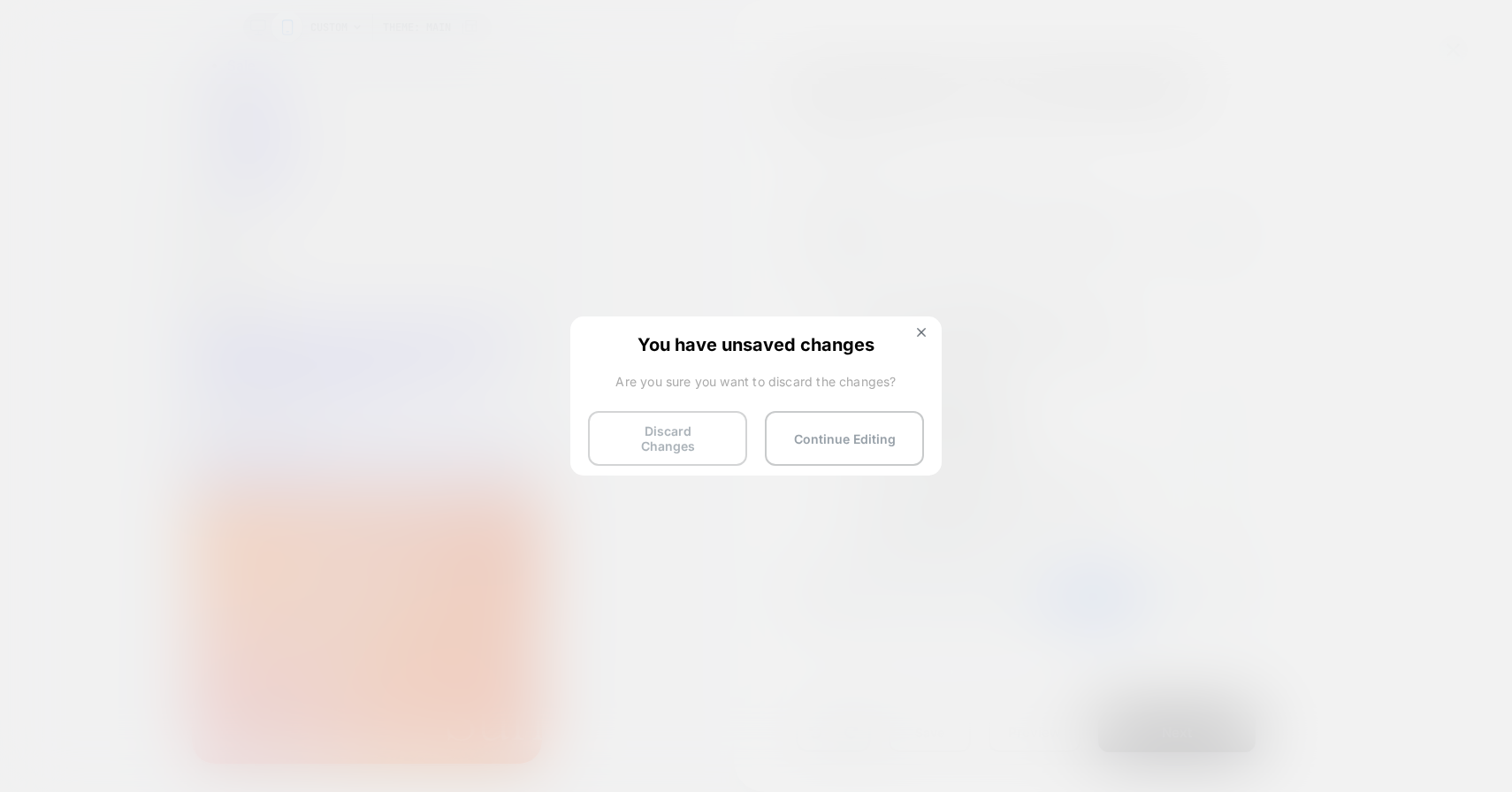
click at [672, 427] on button "Discard Changes" at bounding box center [667, 438] width 159 height 55
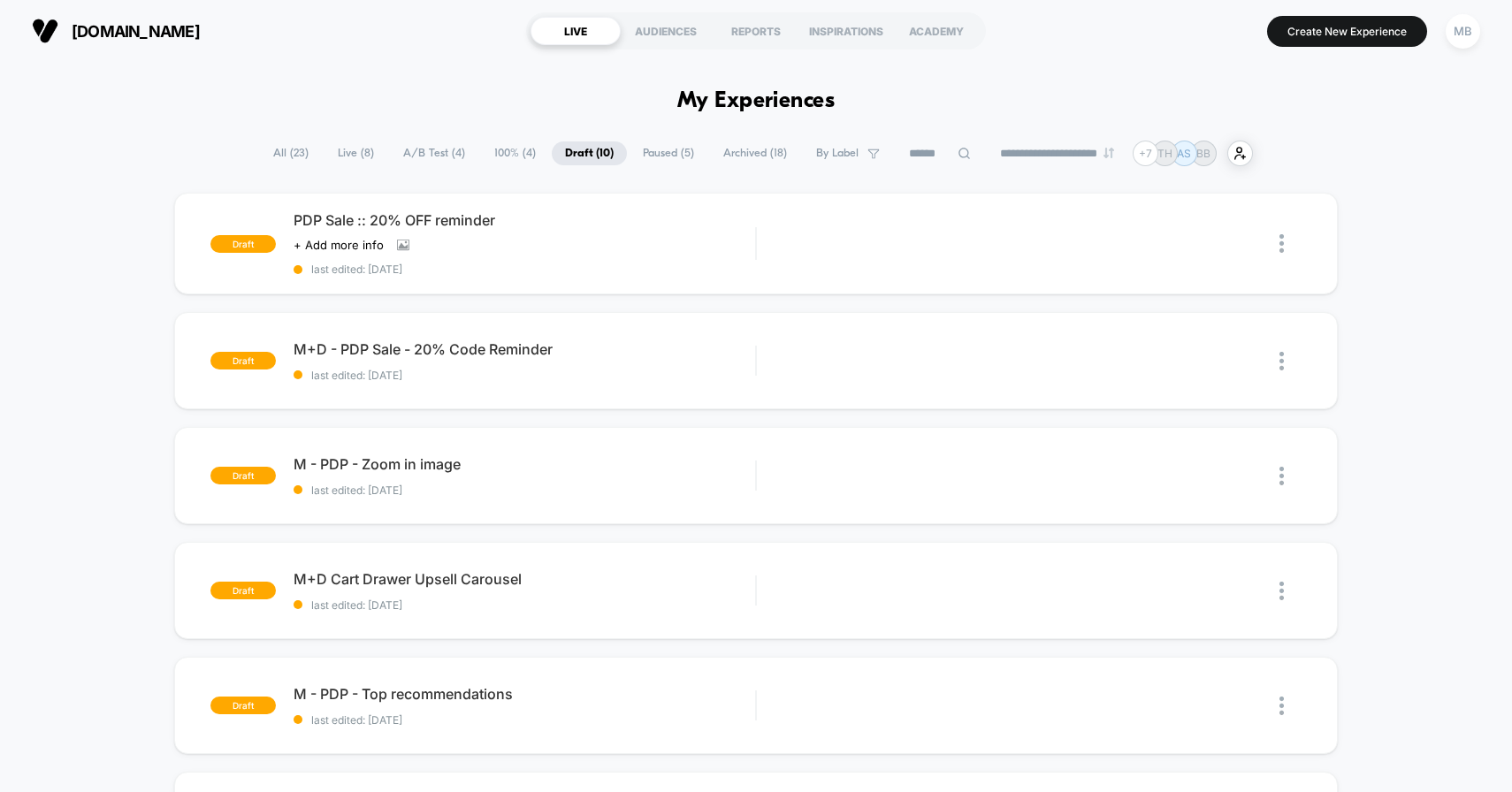
click at [650, 152] on span "Paused ( 5 )" at bounding box center [669, 153] width 78 height 24
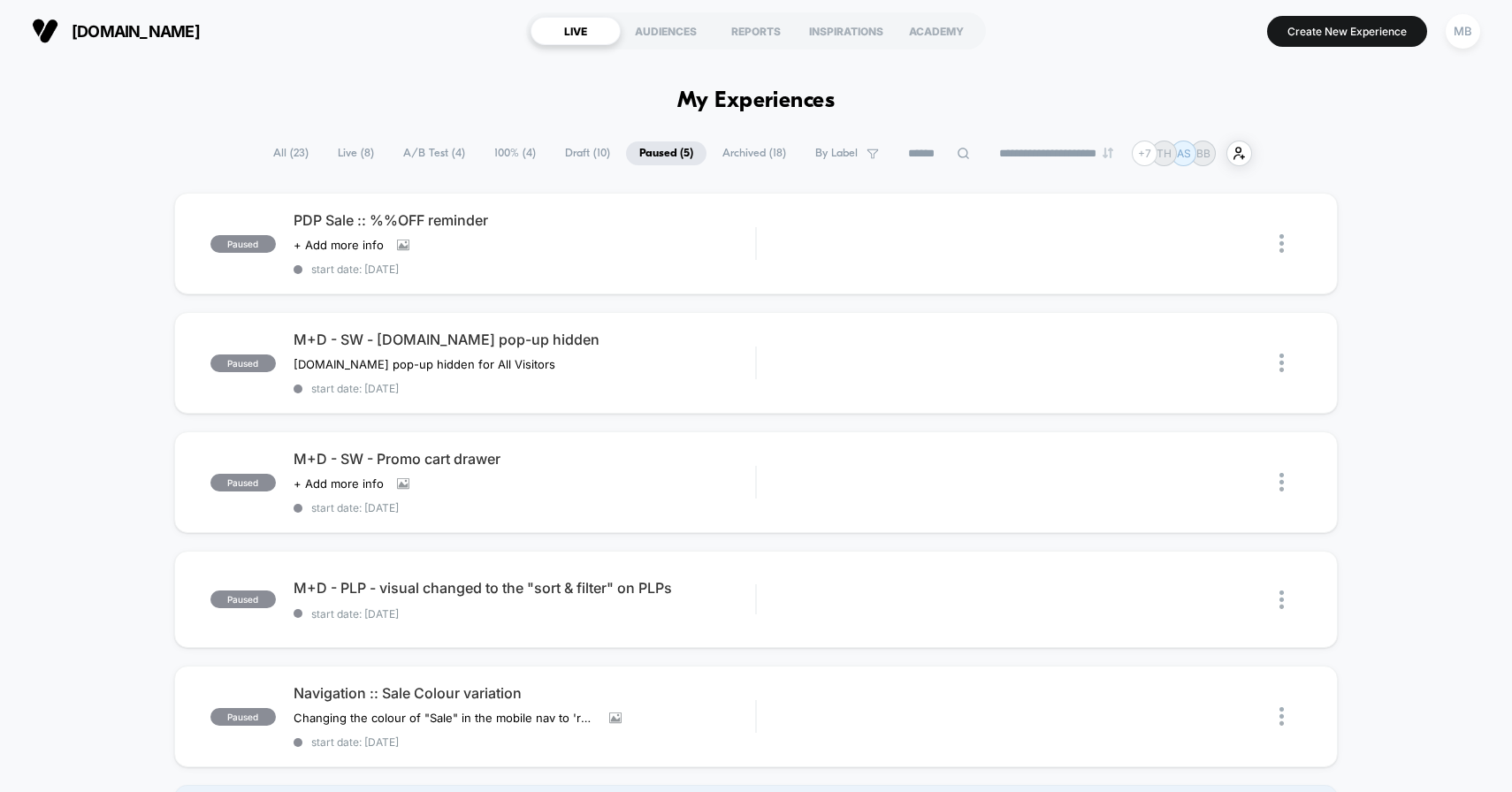
click at [753, 153] on span "Archived ( 18 )" at bounding box center [754, 153] width 91 height 24
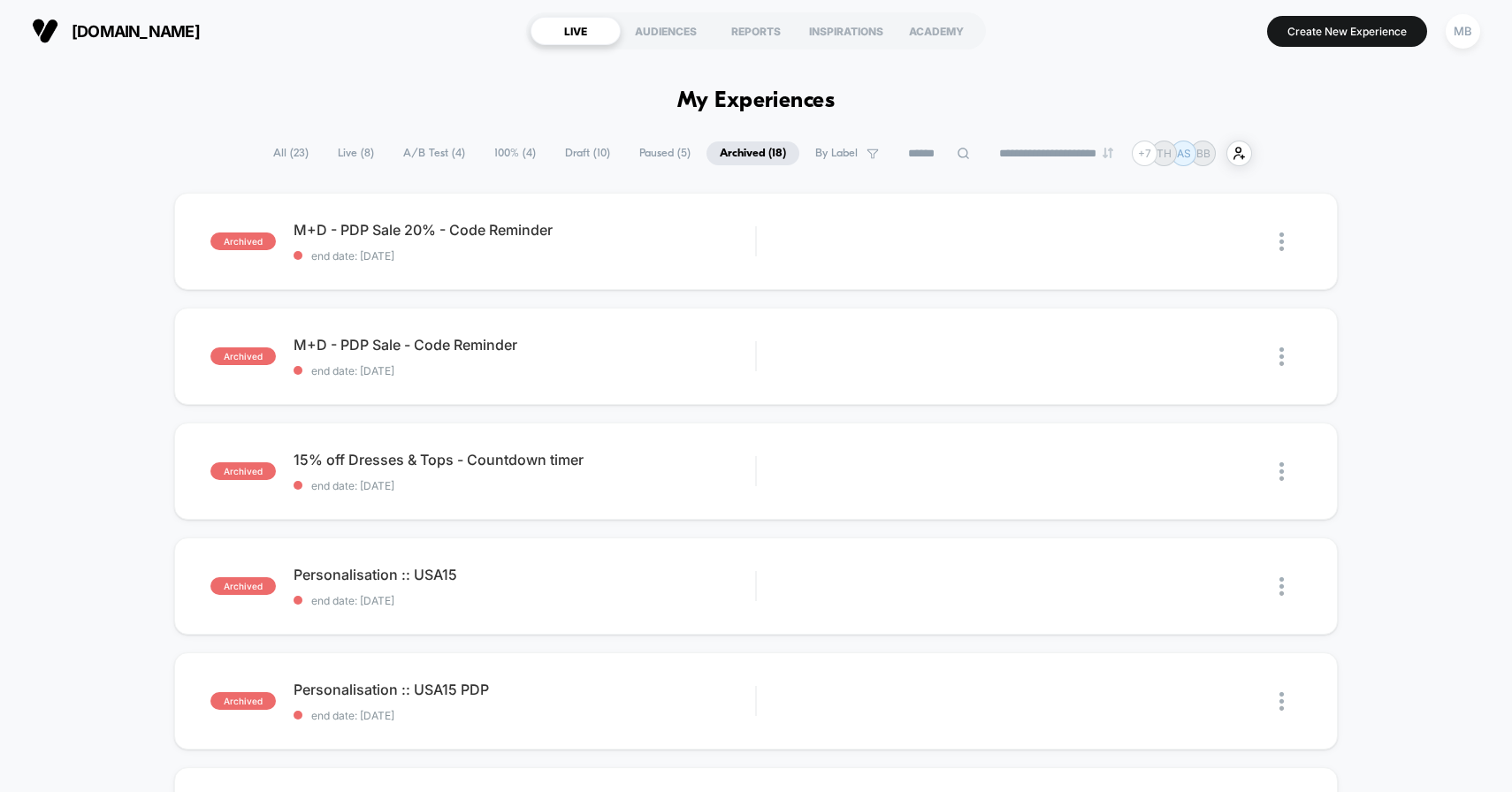
click at [580, 148] on span "Draft ( 10 )" at bounding box center [587, 153] width 72 height 24
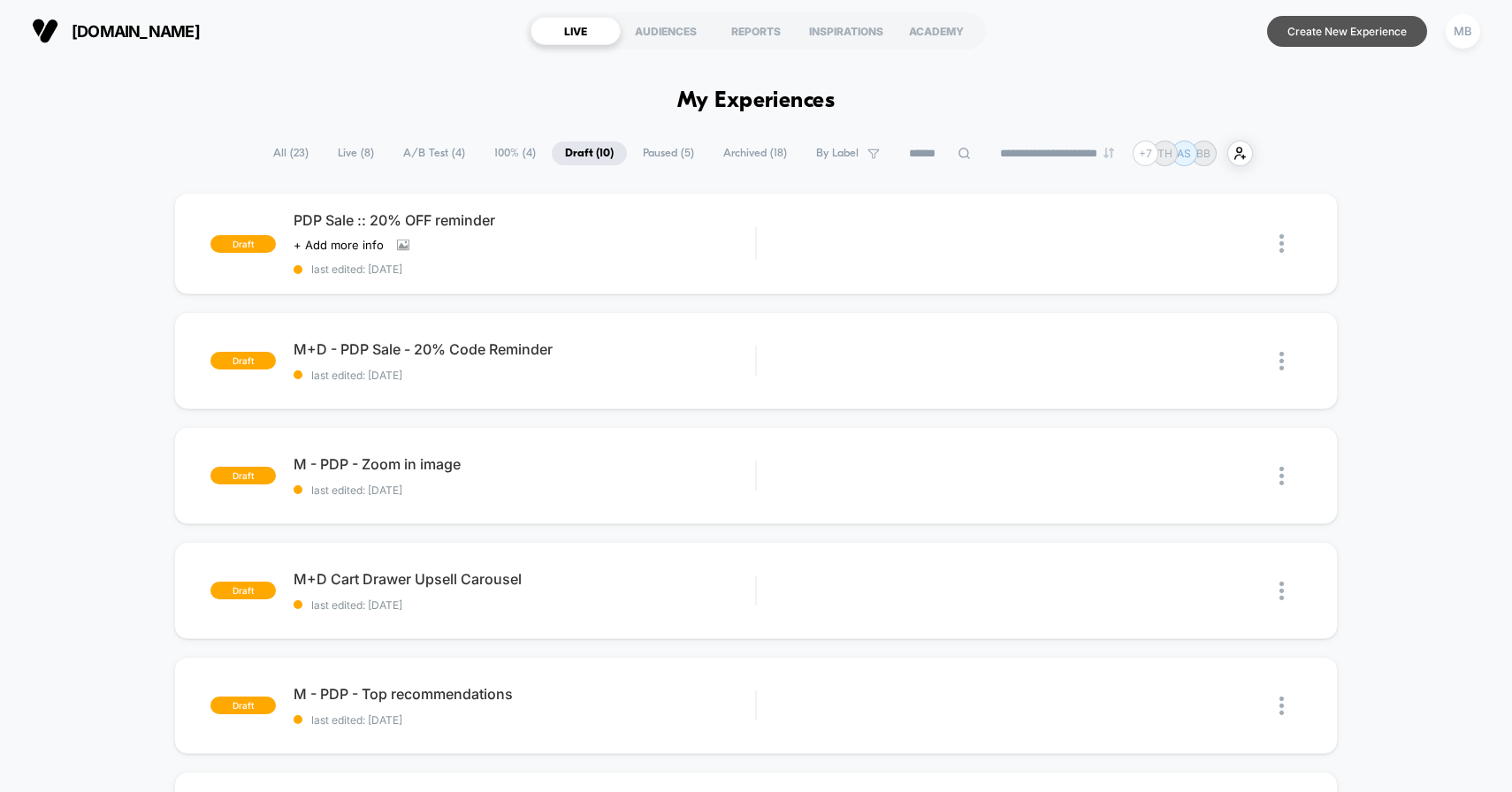
click at [1323, 35] on button "Create New Experience" at bounding box center [1347, 31] width 160 height 31
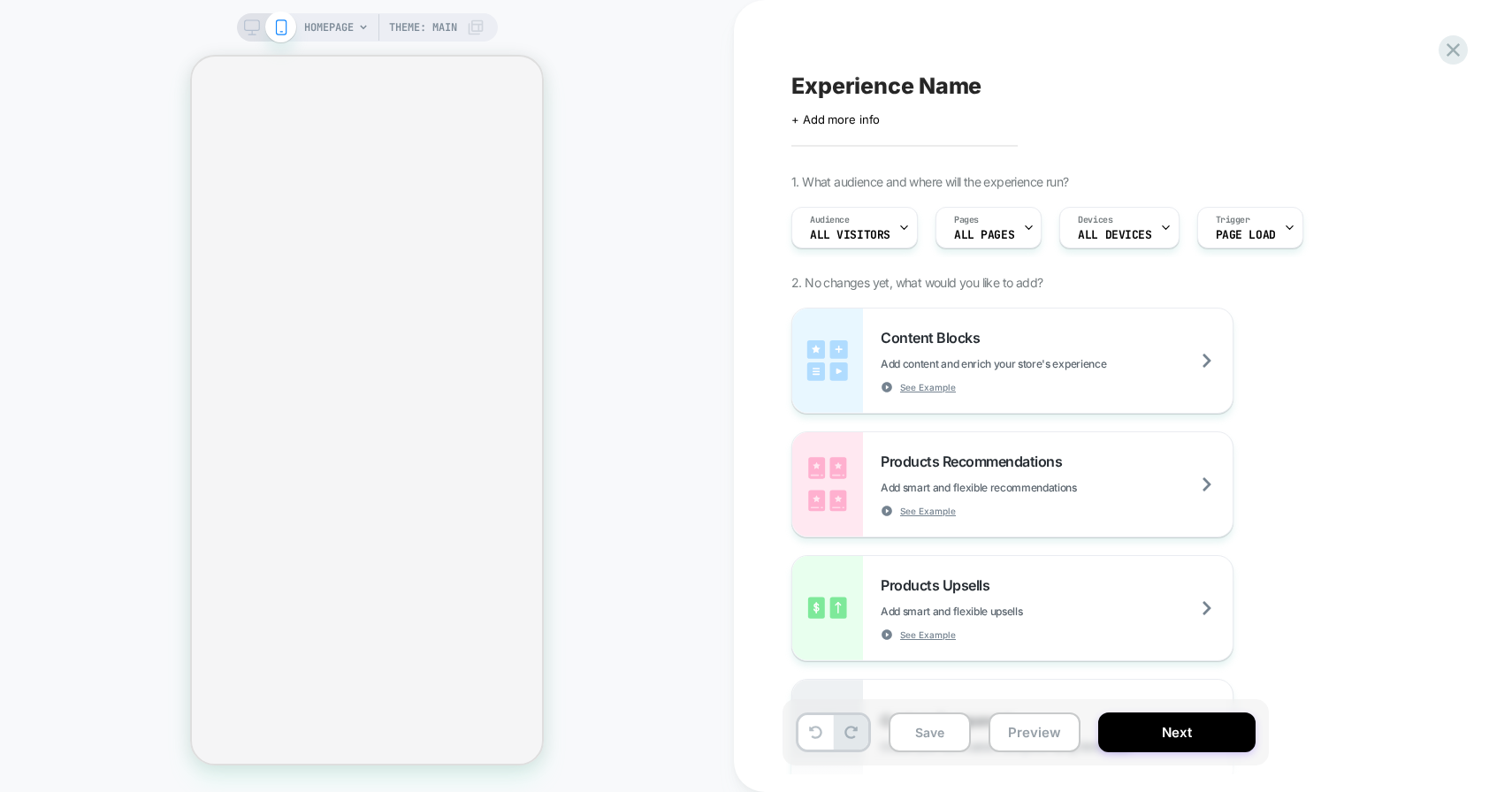
click at [359, 27] on icon at bounding box center [364, 27] width 11 height 11
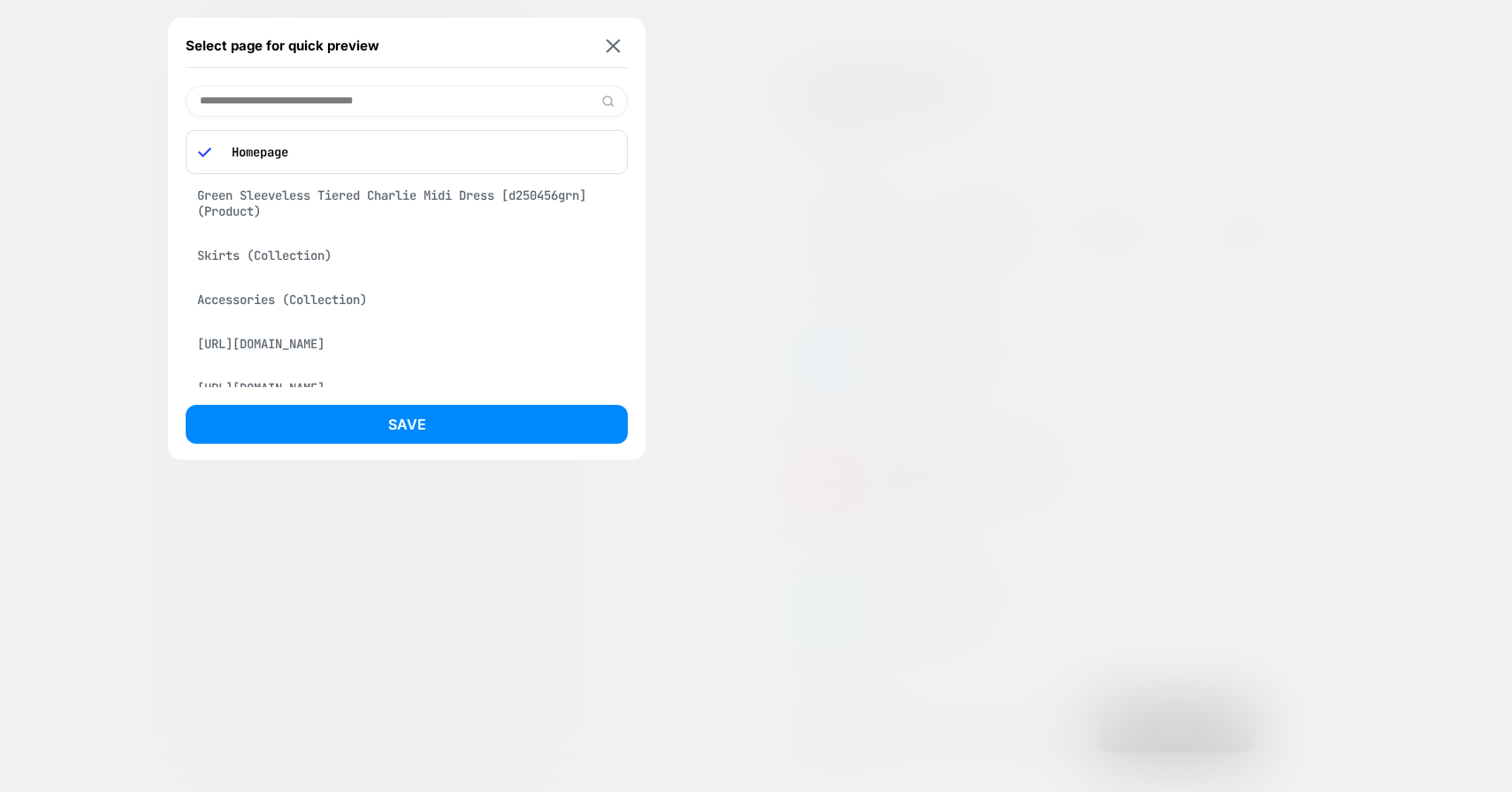
click at [321, 92] on input at bounding box center [406, 101] width 442 height 31
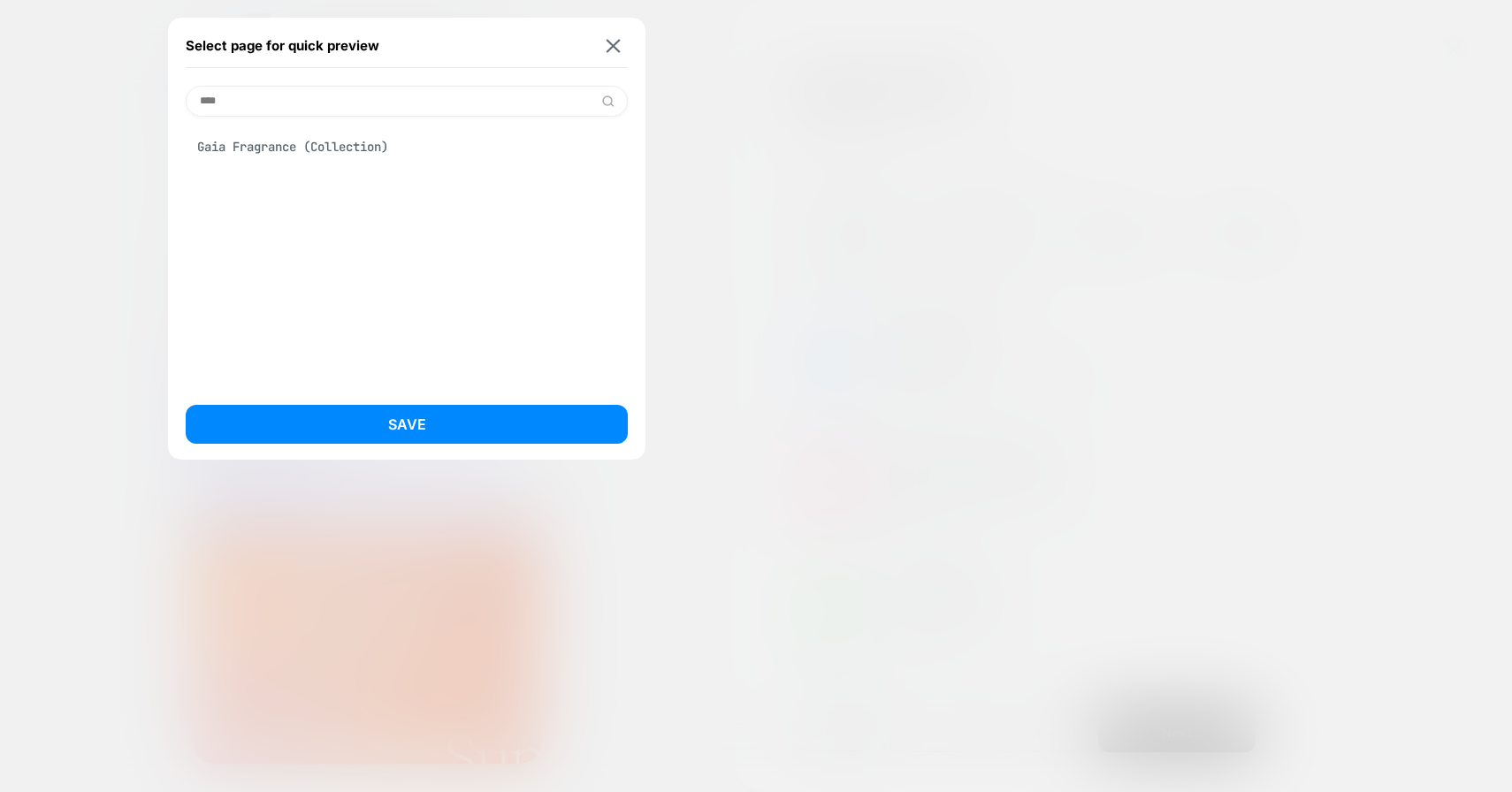
type input "****"
click at [299, 140] on div "Gaia Fragrance (Collection)" at bounding box center [406, 147] width 442 height 34
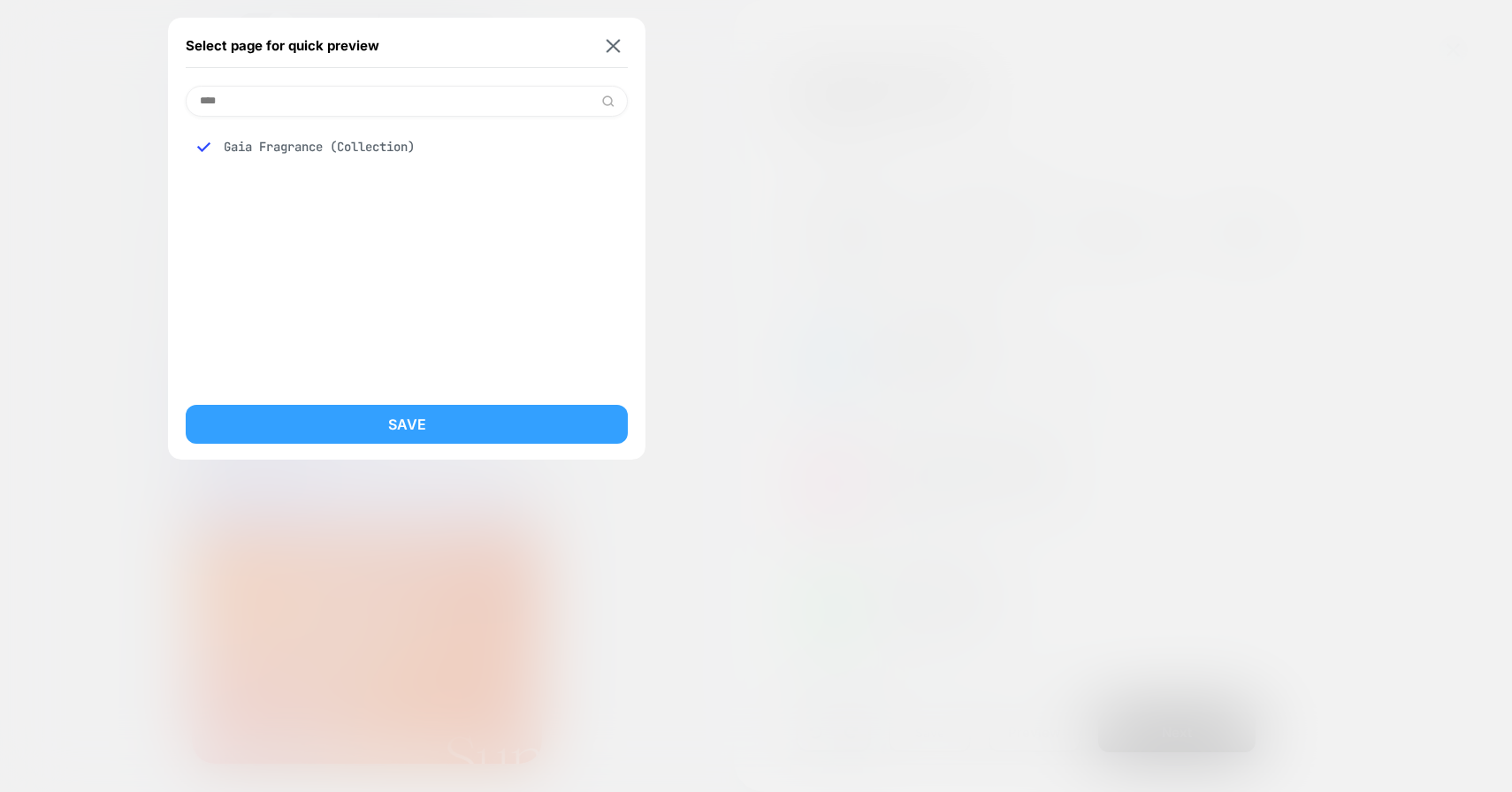
click at [439, 430] on button "Save" at bounding box center [406, 424] width 442 height 39
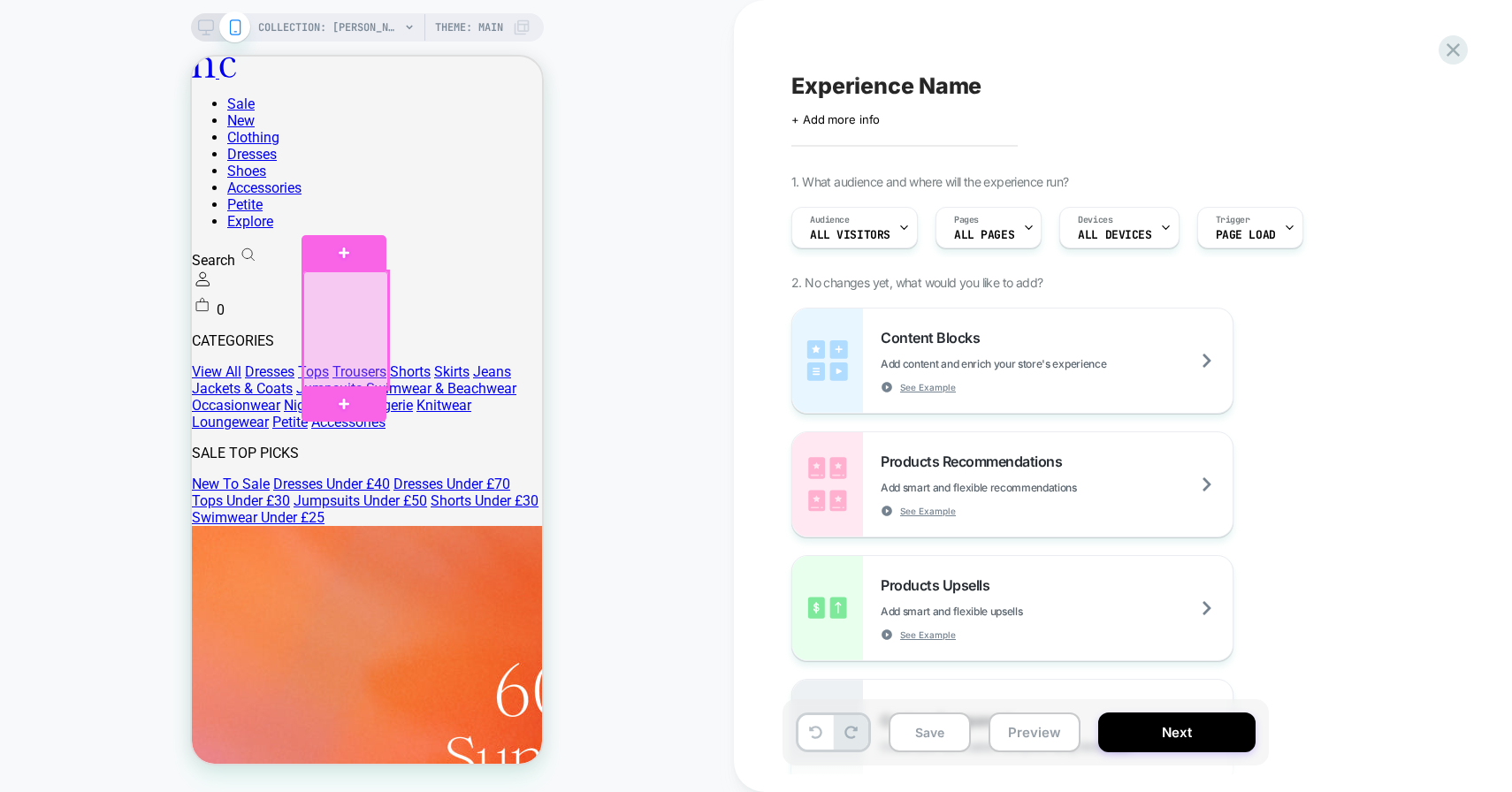
click at [359, 369] on div at bounding box center [346, 330] width 85 height 118
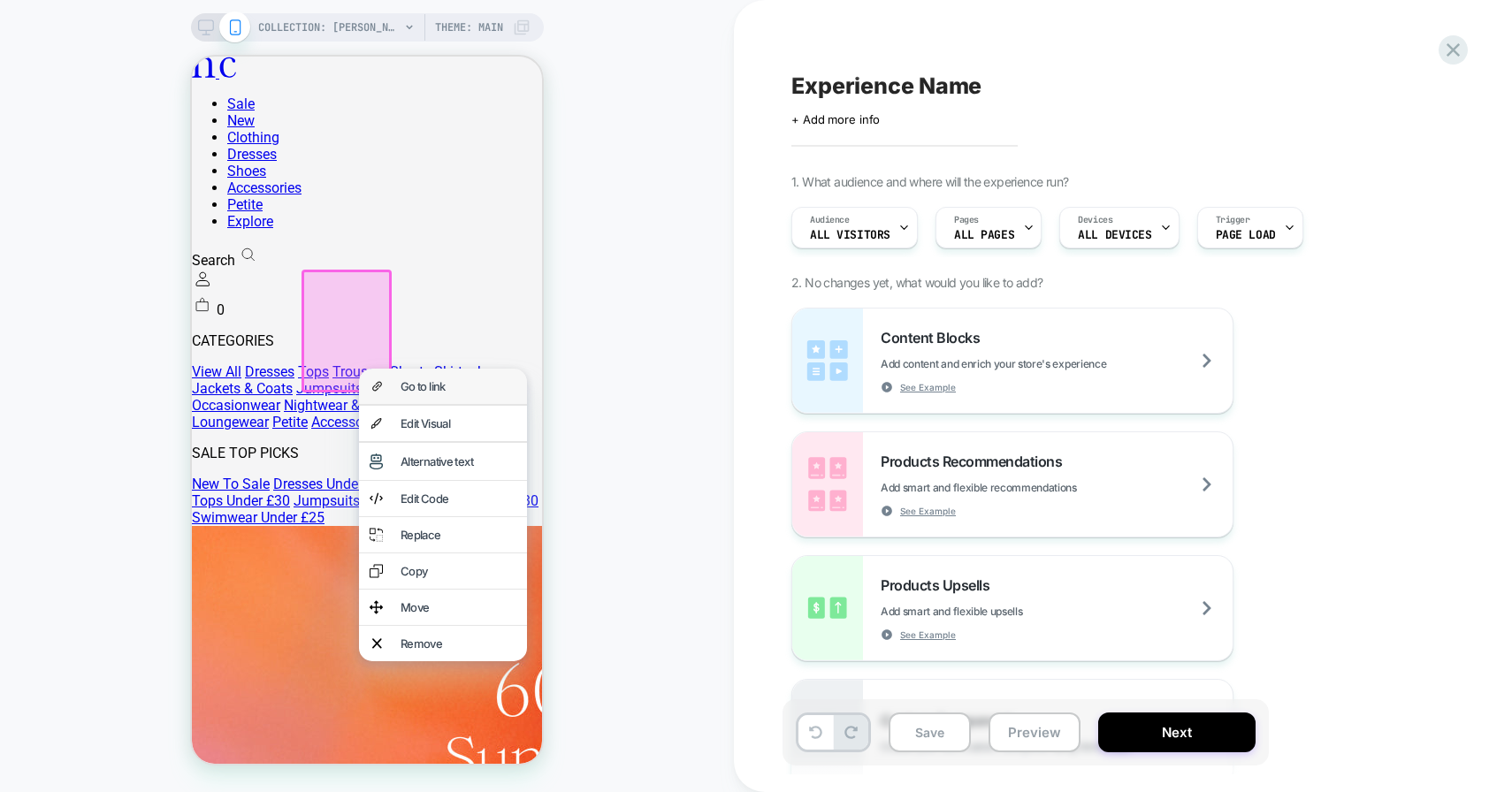
click at [388, 386] on div "Go to link" at bounding box center [443, 387] width 168 height 35
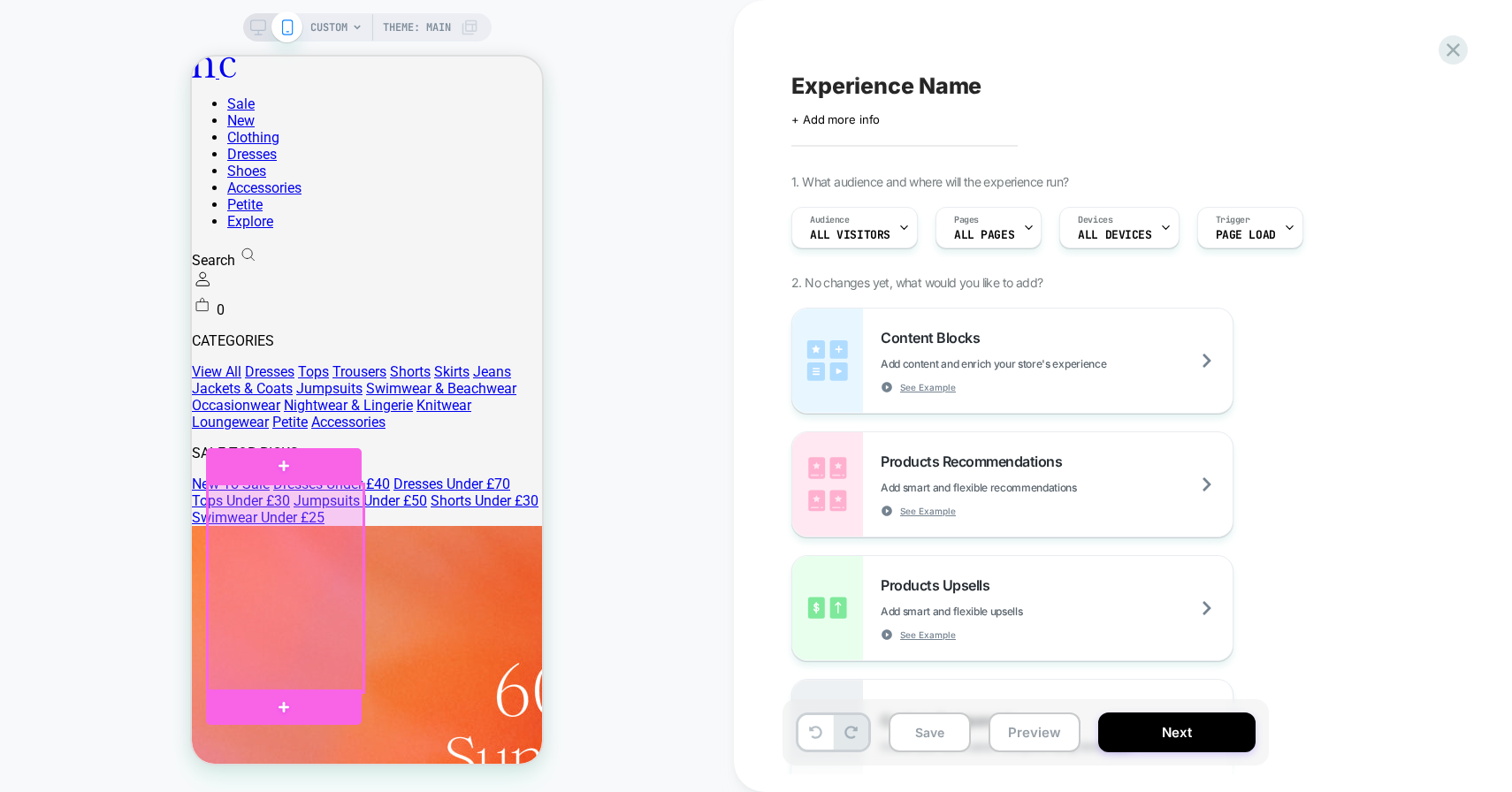
click at [332, 553] on div at bounding box center [285, 588] width 155 height 208
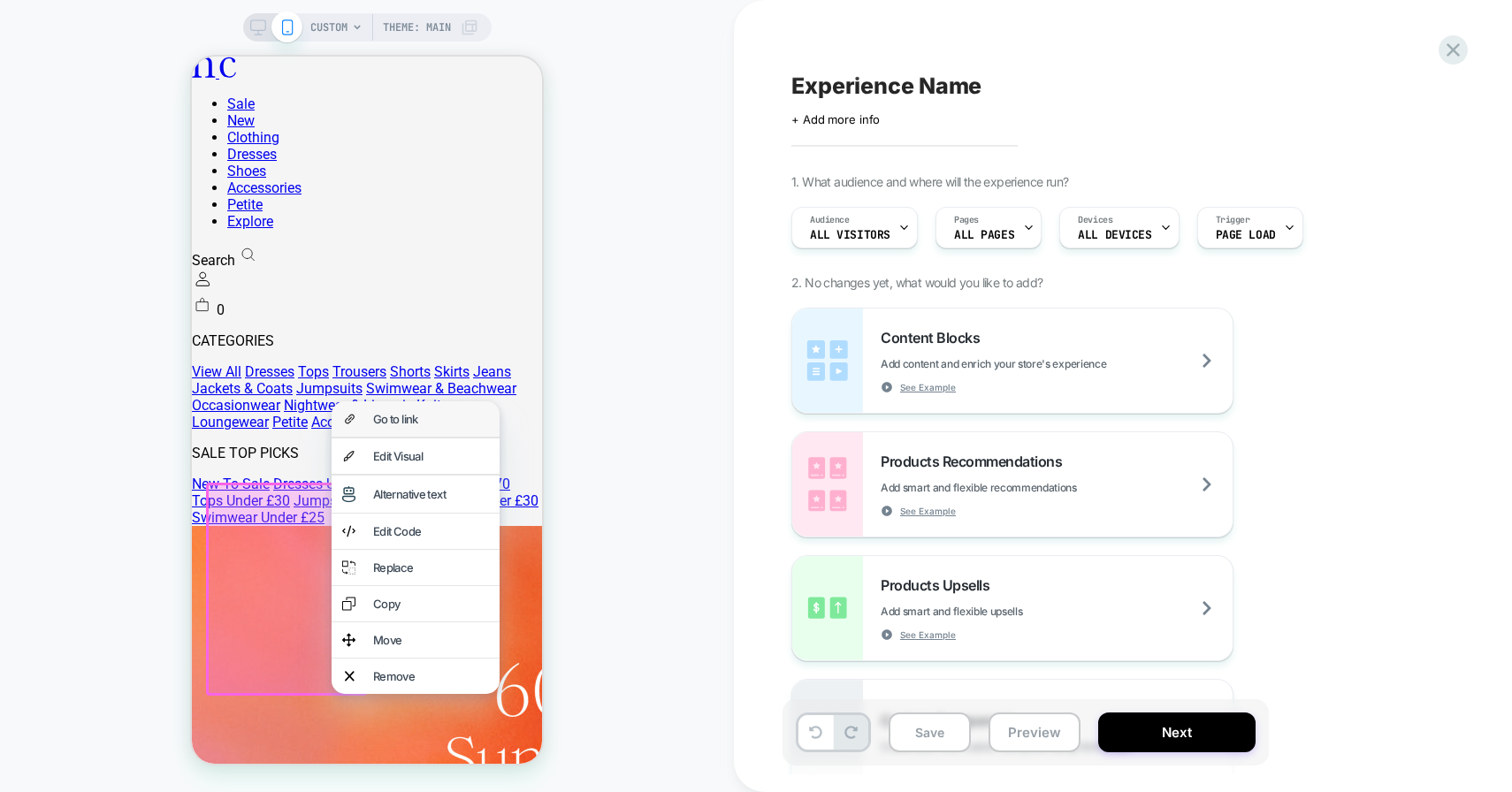
click at [428, 418] on div "Go to link" at bounding box center [431, 419] width 116 height 14
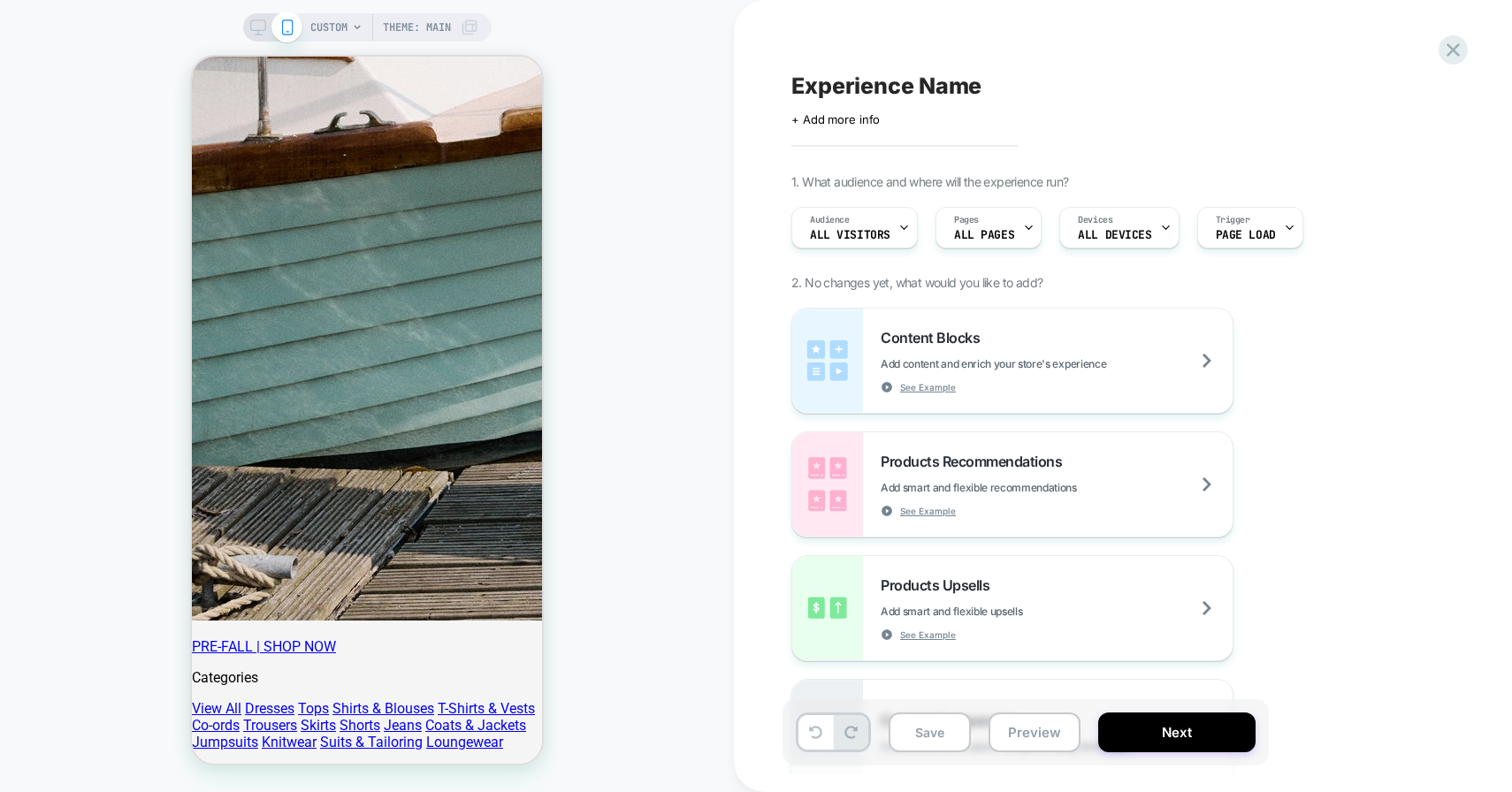
scroll to position [1651, 0]
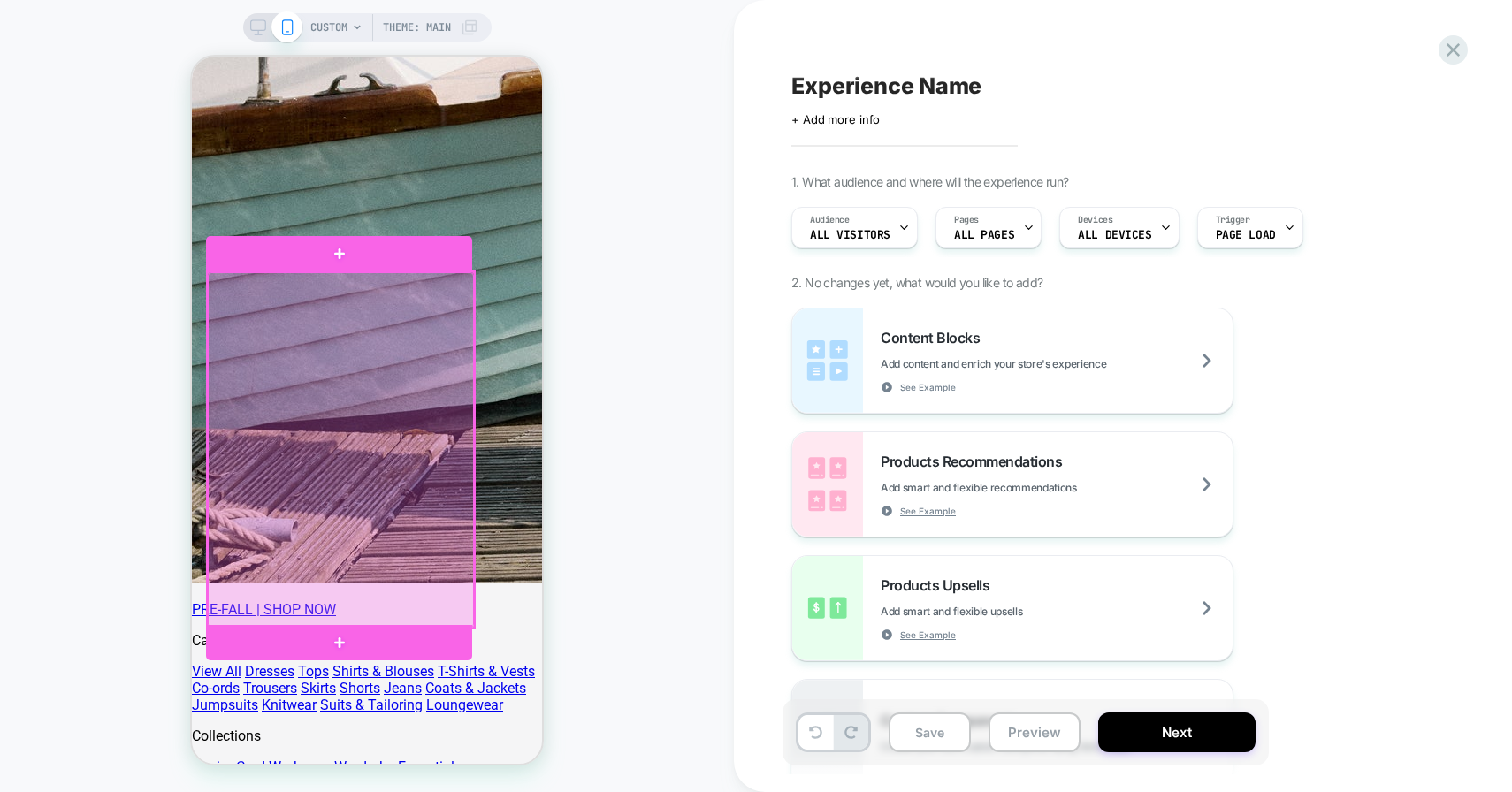
click at [405, 485] on div at bounding box center [341, 450] width 266 height 356
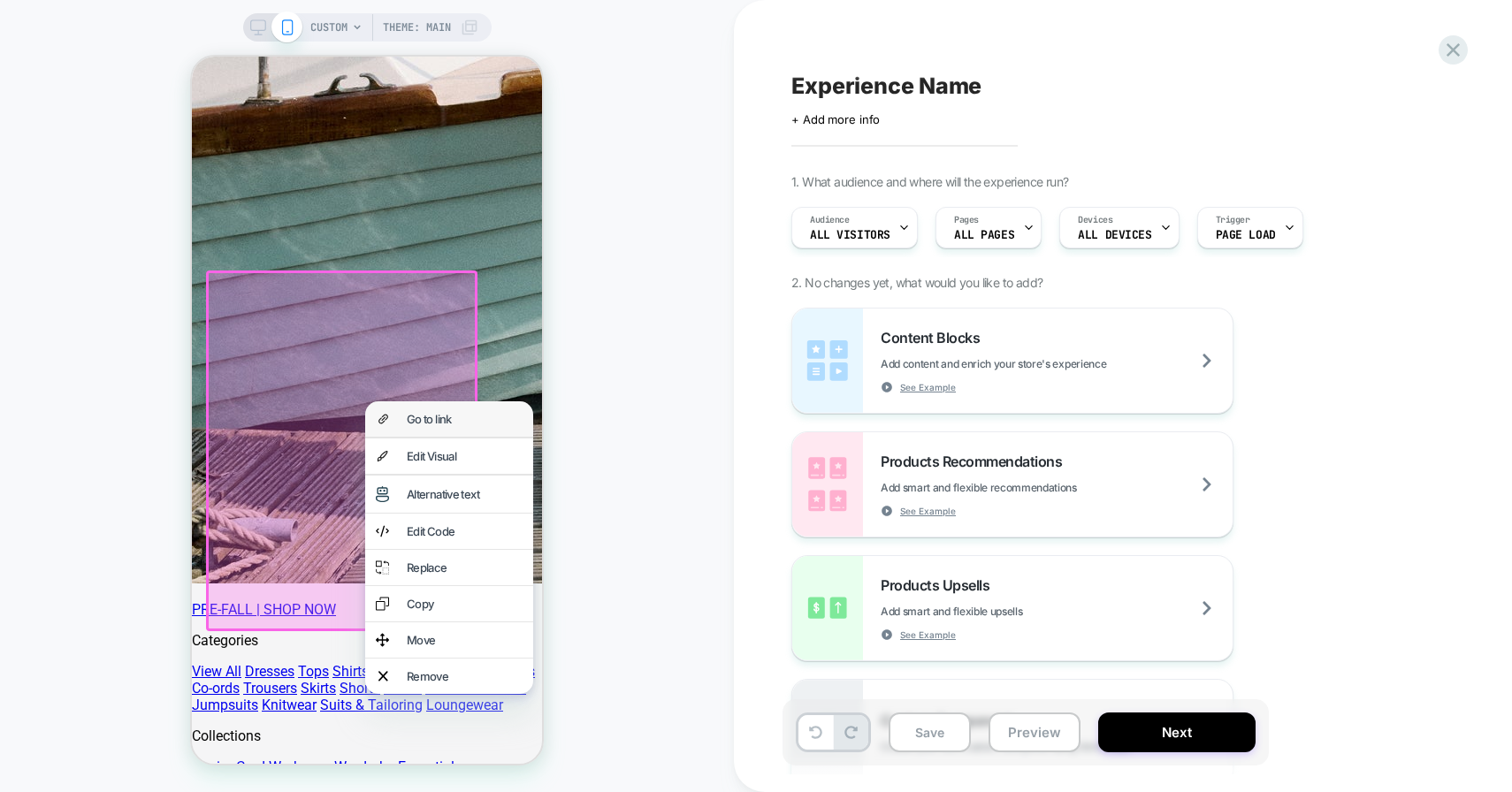
click at [449, 425] on div "Go to link" at bounding box center [449, 419] width 168 height 35
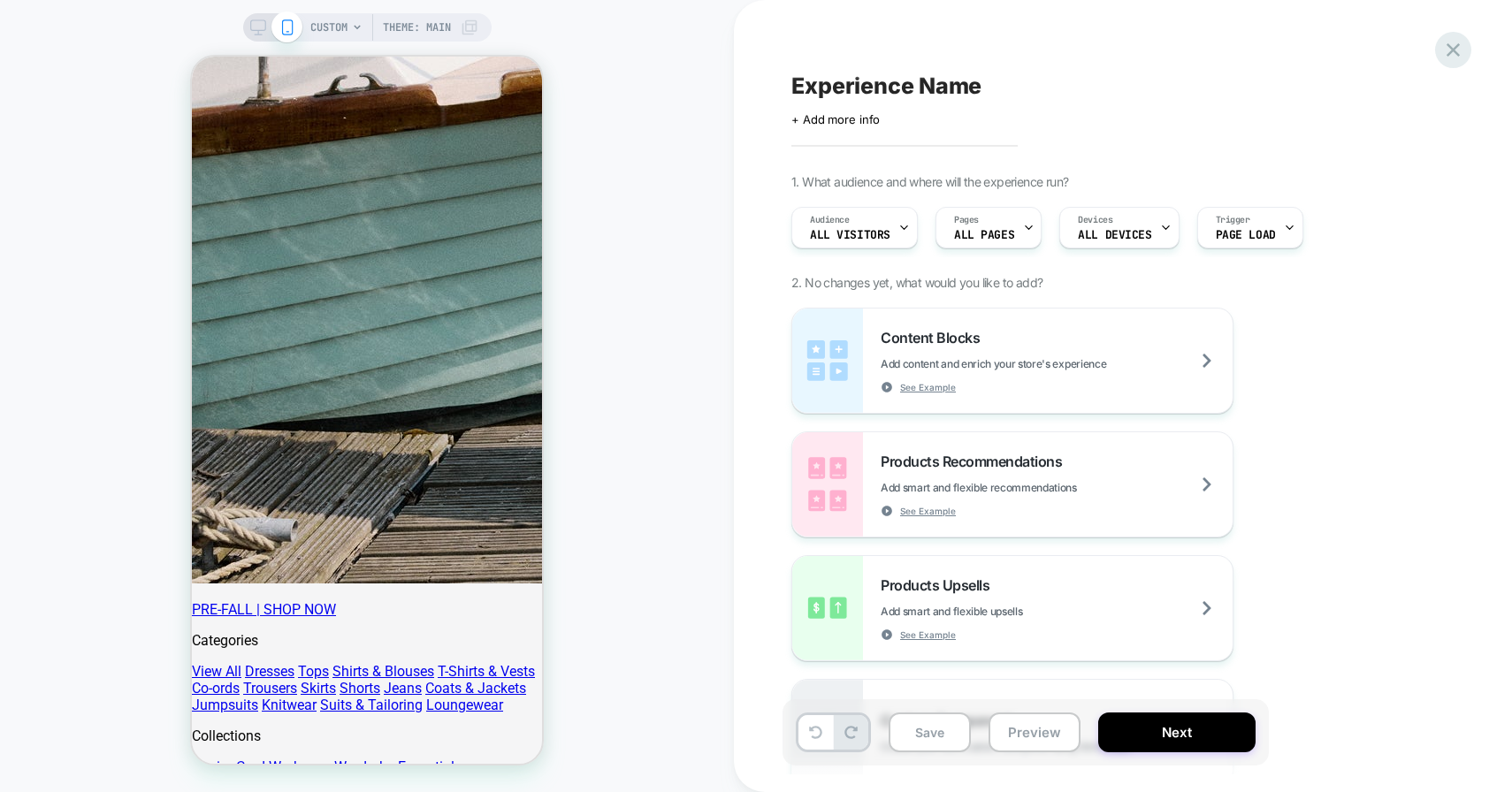
click at [1457, 51] on icon at bounding box center [1453, 50] width 24 height 24
